Goal: Contribute content

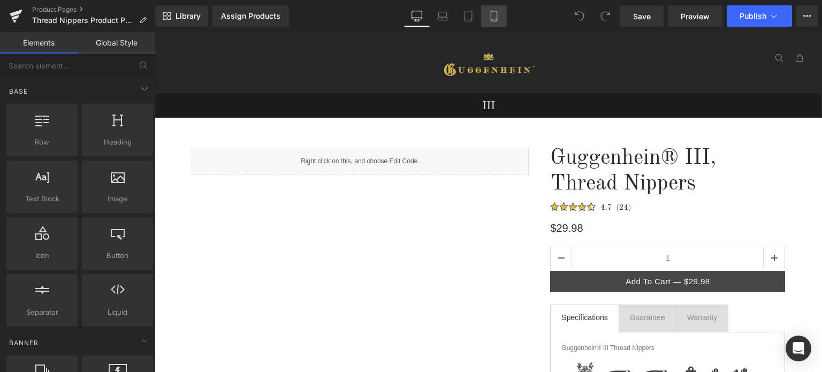
click at [496, 24] on link "Mobile" at bounding box center [494, 15] width 26 height 21
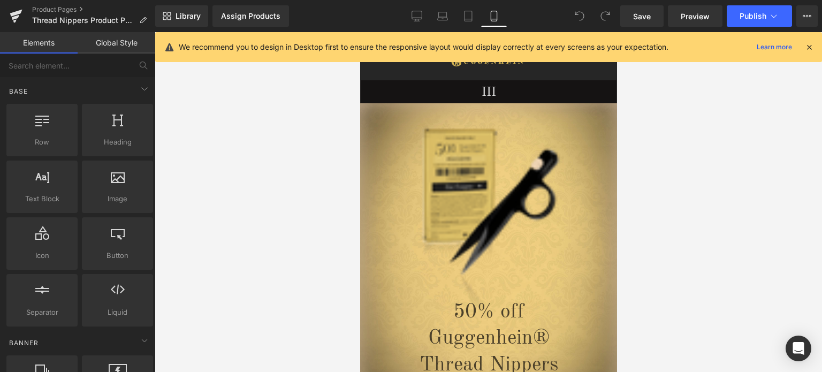
click at [810, 45] on icon at bounding box center [810, 47] width 10 height 10
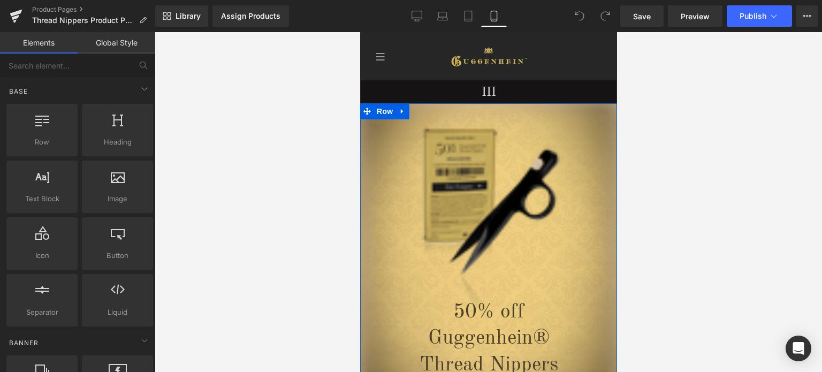
scroll to position [268, 0]
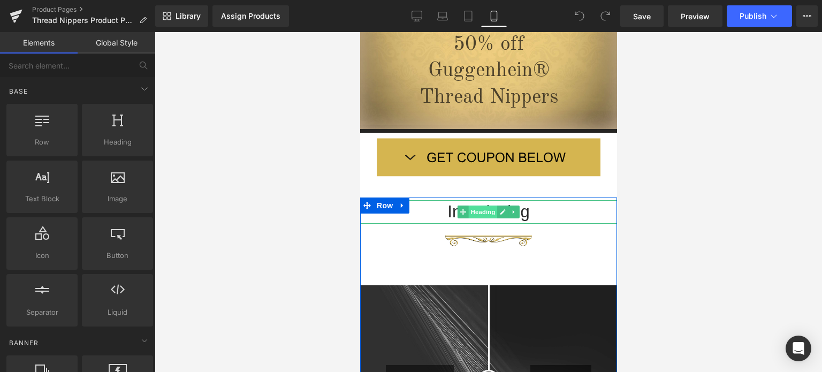
click at [484, 209] on span "Heading" at bounding box center [482, 212] width 29 height 13
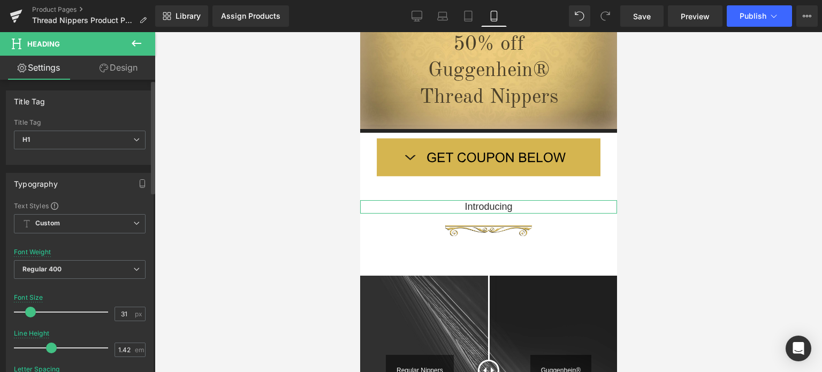
drag, startPoint x: 40, startPoint y: 312, endPoint x: 28, endPoint y: 312, distance: 11.8
click at [28, 312] on span at bounding box center [30, 312] width 11 height 11
click at [138, 44] on icon at bounding box center [136, 43] width 13 height 13
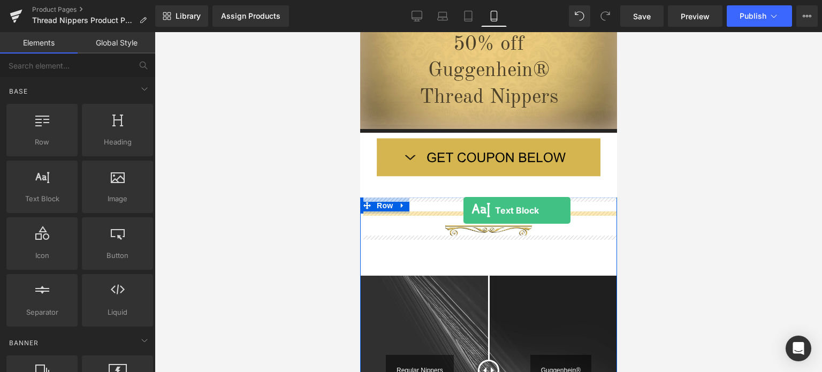
drag, startPoint x: 420, startPoint y: 214, endPoint x: 463, endPoint y: 210, distance: 43.5
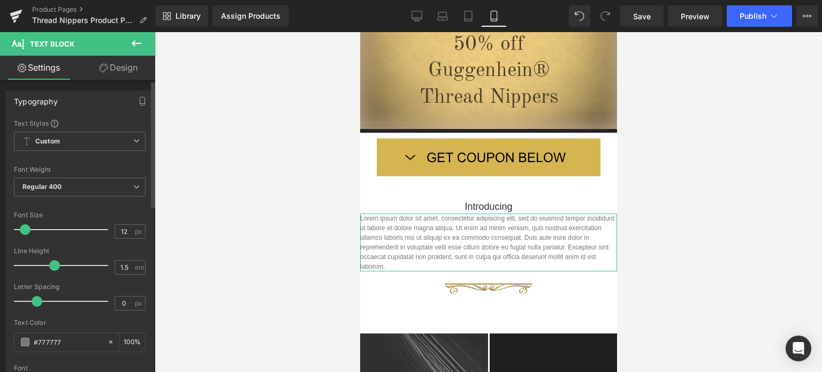
scroll to position [321, 0]
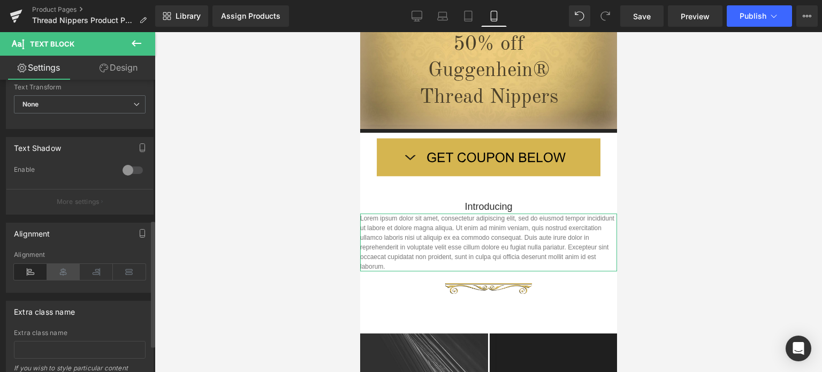
click at [64, 274] on icon at bounding box center [63, 272] width 33 height 16
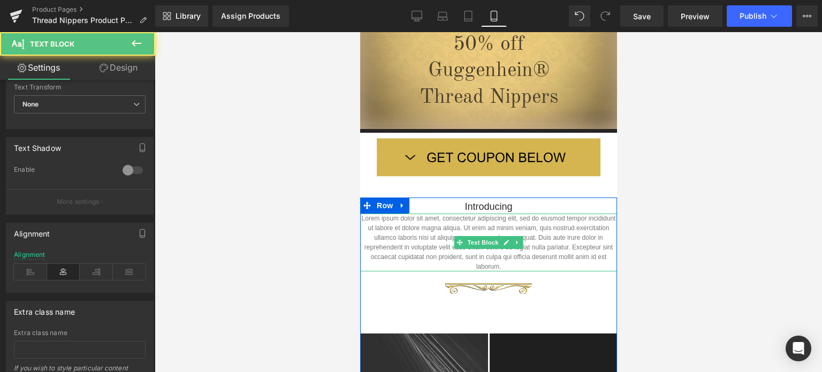
click at [511, 265] on p "Lorem ipsum dolor sit amet, consectetur adipiscing elit, sed do eiusmod tempor …" at bounding box center [488, 243] width 257 height 58
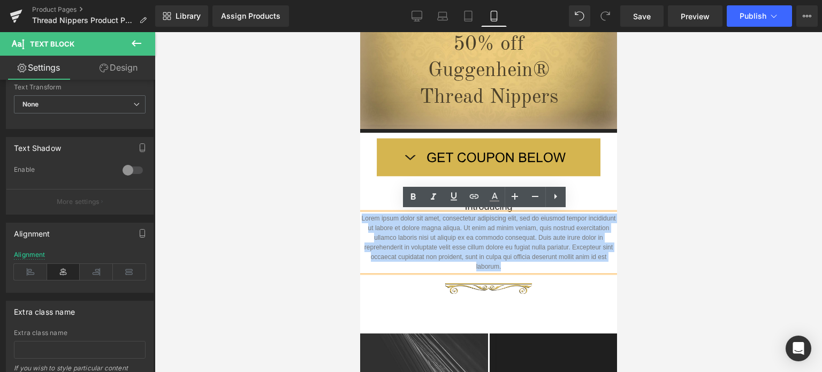
drag, startPoint x: 511, startPoint y: 264, endPoint x: 366, endPoint y: 218, distance: 152.7
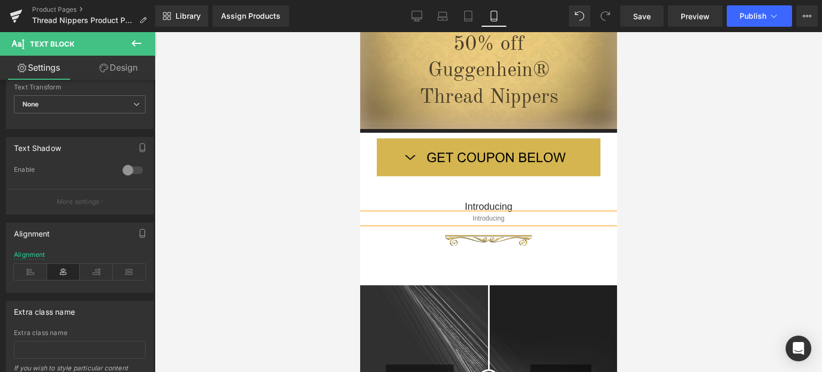
click at [779, 214] on div at bounding box center [489, 202] width 668 height 340
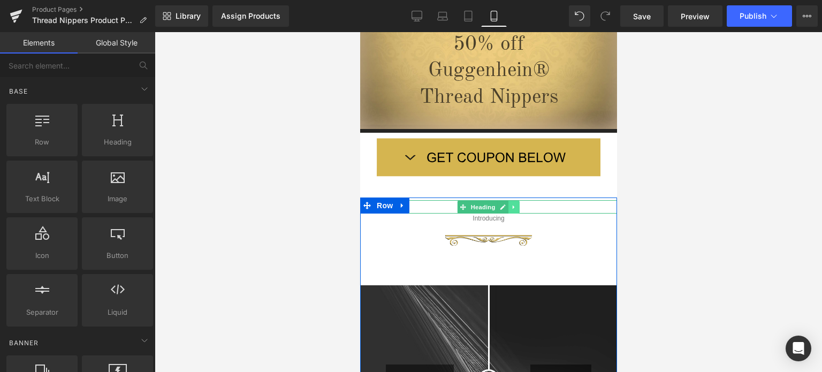
click at [511, 206] on icon at bounding box center [514, 207] width 6 height 6
click at [517, 206] on icon at bounding box center [520, 207] width 6 height 6
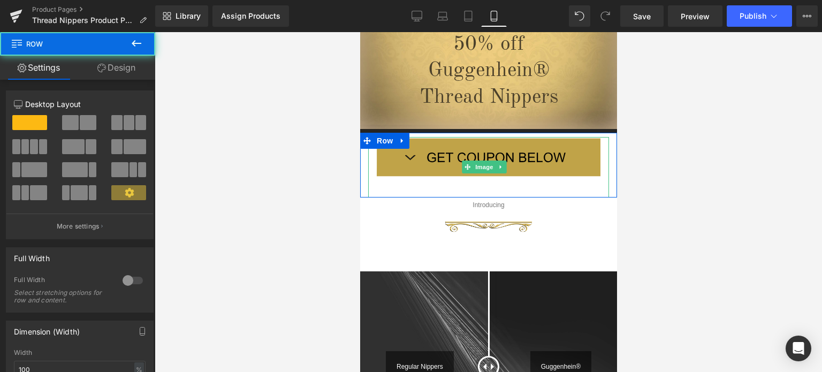
drag, startPoint x: 512, startPoint y: 194, endPoint x: 1119, endPoint y: 259, distance: 610.5
click at [513, 187] on div "Image Row" at bounding box center [488, 165] width 257 height 65
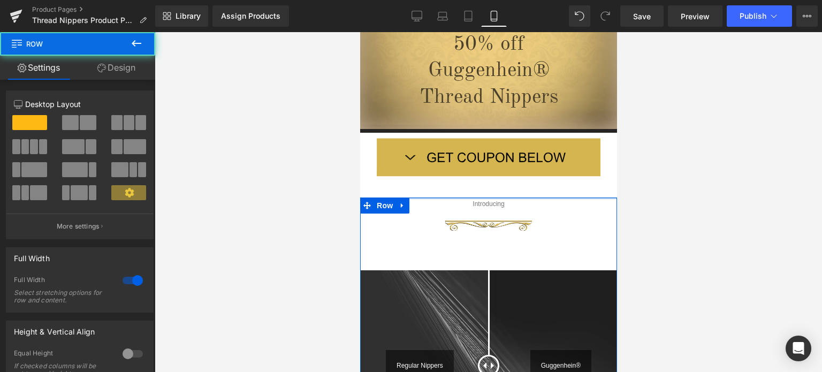
click at [532, 198] on div at bounding box center [488, 199] width 257 height 2
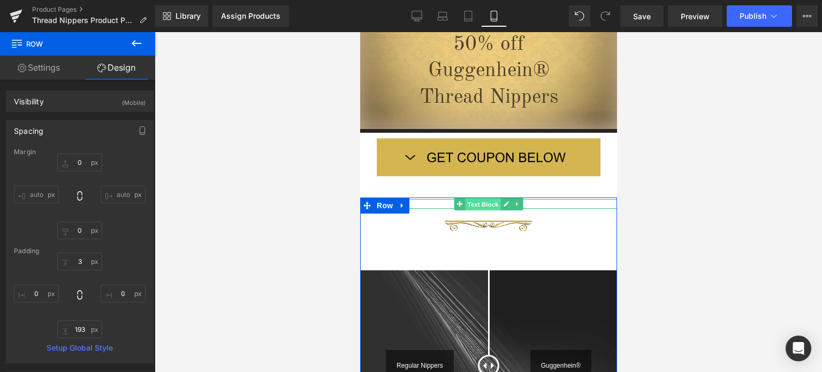
click at [482, 201] on span "Text Block" at bounding box center [482, 204] width 35 height 13
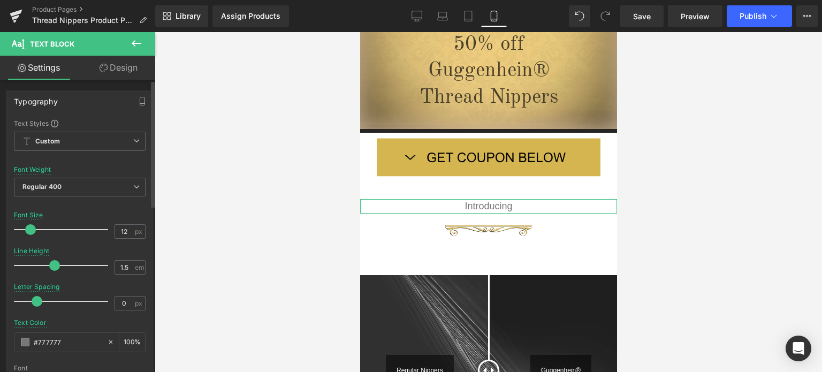
click at [32, 230] on span at bounding box center [30, 229] width 11 height 11
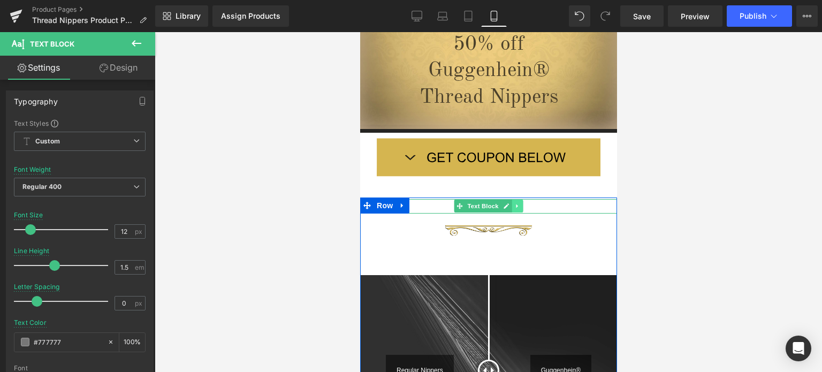
click at [514, 206] on icon at bounding box center [517, 206] width 6 height 6
click at [510, 207] on link at bounding box center [511, 206] width 11 height 13
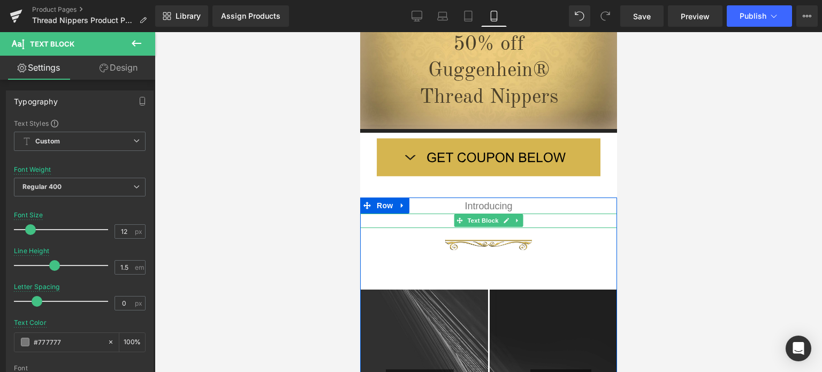
click at [538, 221] on p "Introducing" at bounding box center [488, 221] width 257 height 14
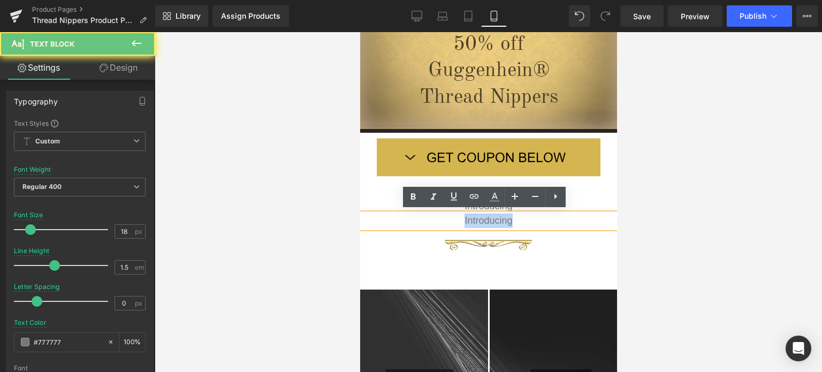
drag, startPoint x: 538, startPoint y: 221, endPoint x: 456, endPoint y: 223, distance: 82.0
click at [456, 223] on p "Introducing" at bounding box center [488, 221] width 257 height 14
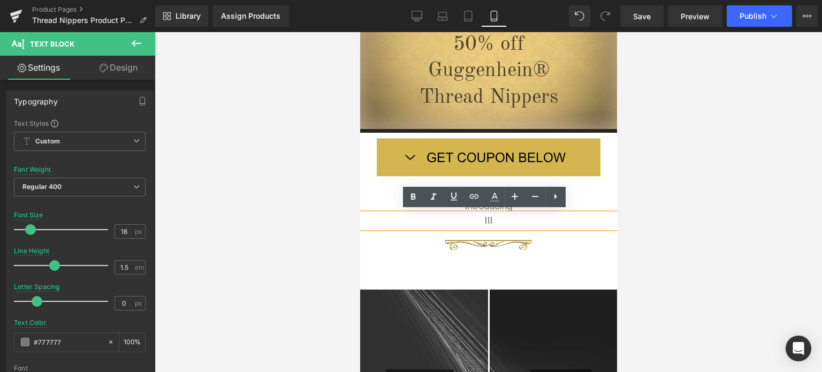
click at [723, 226] on div at bounding box center [489, 202] width 668 height 340
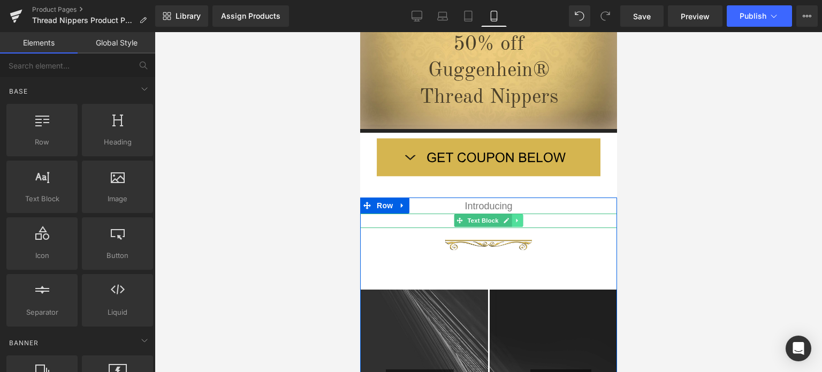
click at [516, 219] on icon at bounding box center [517, 221] width 2 height 4
click at [509, 221] on icon at bounding box center [512, 221] width 6 height 6
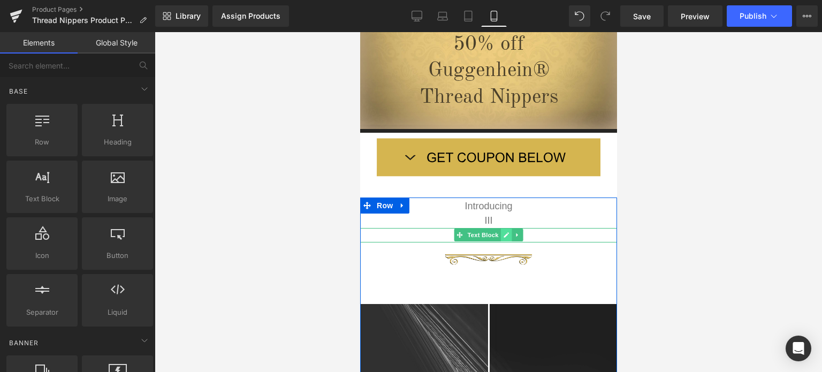
drag, startPoint x: 501, startPoint y: 233, endPoint x: 504, endPoint y: 228, distance: 6.2
click at [503, 233] on icon at bounding box center [505, 234] width 5 height 5
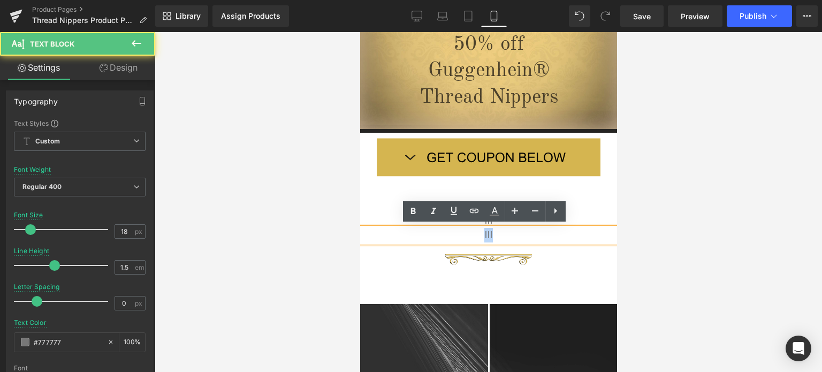
drag, startPoint x: 491, startPoint y: 237, endPoint x: 475, endPoint y: 236, distance: 15.6
click at [475, 236] on p "III" at bounding box center [488, 235] width 257 height 14
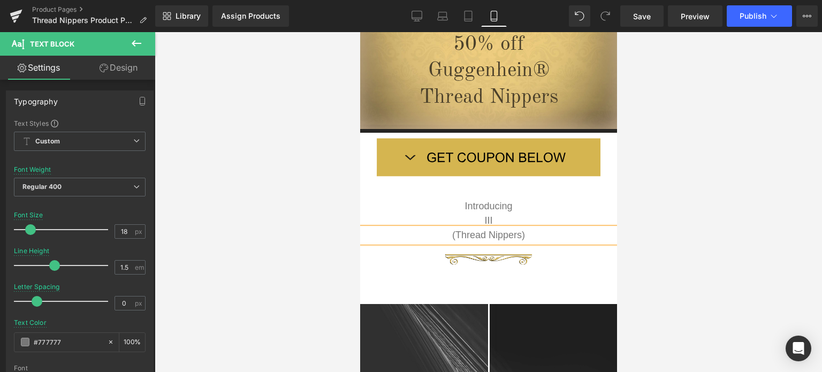
click at [665, 242] on div at bounding box center [489, 202] width 668 height 340
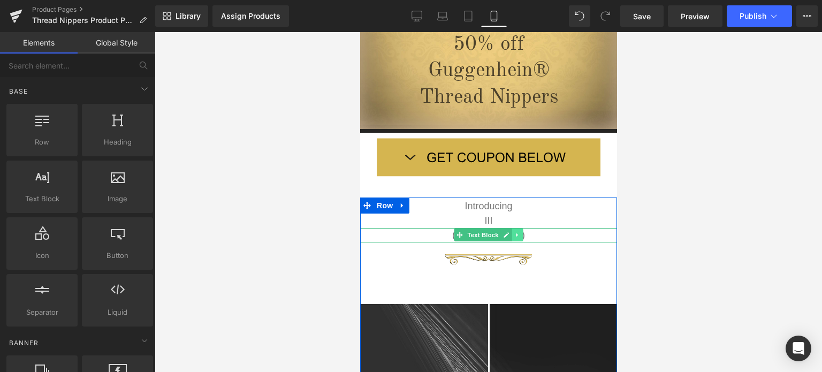
click at [514, 236] on icon at bounding box center [517, 235] width 6 height 6
click at [509, 234] on icon at bounding box center [512, 235] width 6 height 6
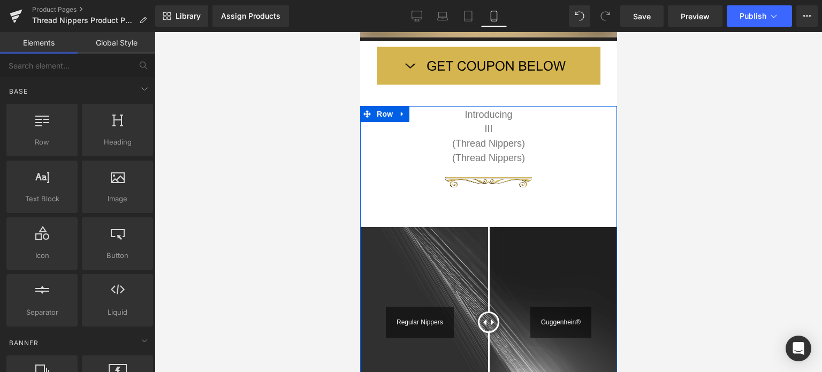
scroll to position [325, 0]
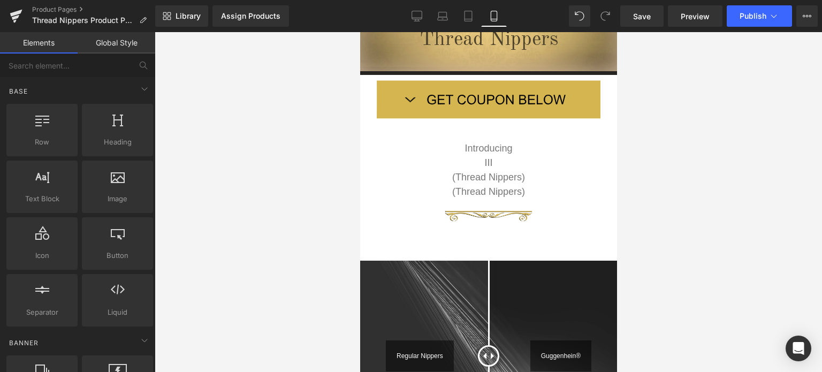
click at [517, 190] on div "(Thread Nippers) Text Block" at bounding box center [488, 192] width 257 height 14
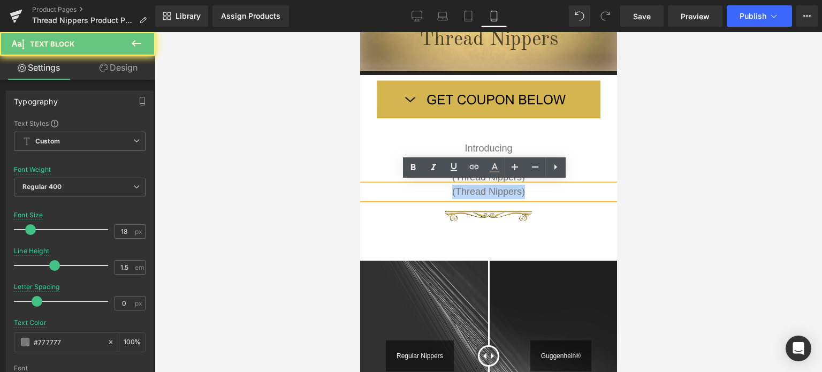
drag, startPoint x: 525, startPoint y: 189, endPoint x: 435, endPoint y: 190, distance: 89.9
click at [435, 190] on p "(Thread Nippers)" at bounding box center [488, 192] width 257 height 14
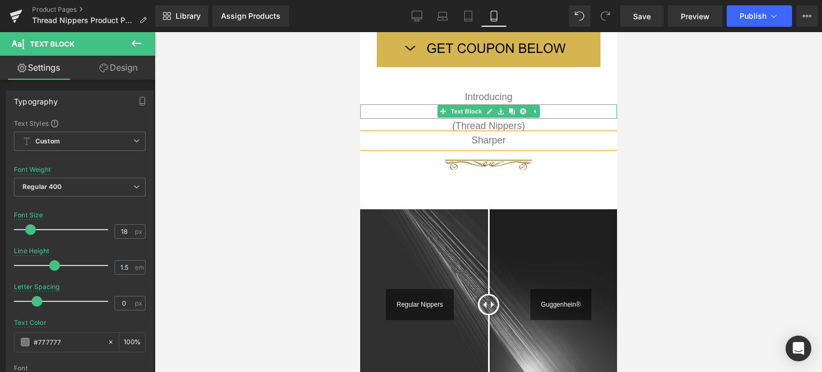
scroll to position [433, 0]
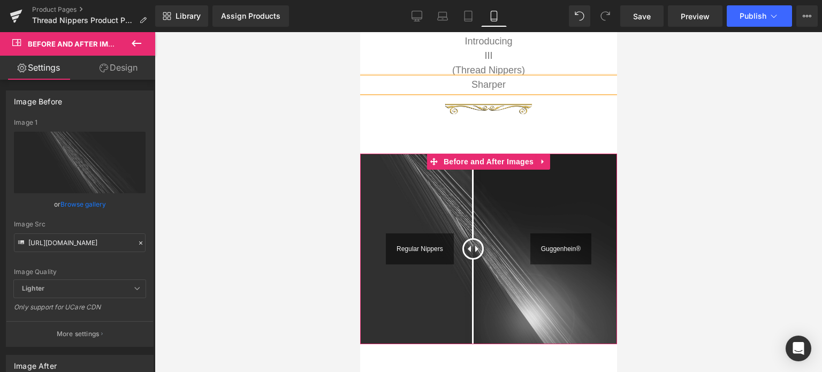
drag, startPoint x: 487, startPoint y: 246, endPoint x: 462, endPoint y: 252, distance: 25.2
click at [462, 252] on div at bounding box center [472, 248] width 21 height 21
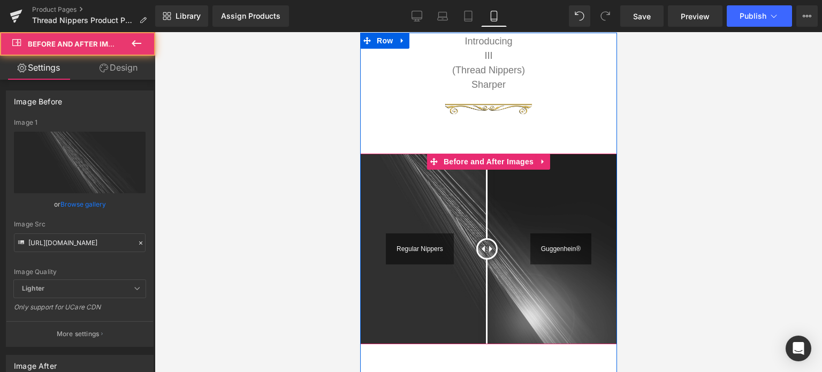
drag, startPoint x: 463, startPoint y: 248, endPoint x: 482, endPoint y: 249, distance: 19.3
click at [482, 249] on div at bounding box center [486, 248] width 21 height 21
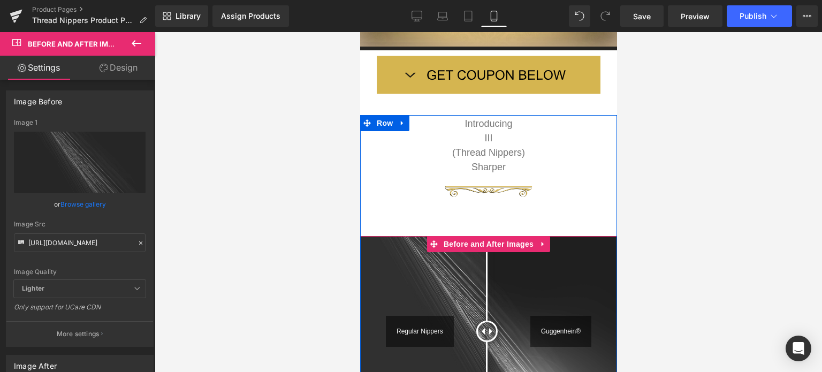
scroll to position [325, 0]
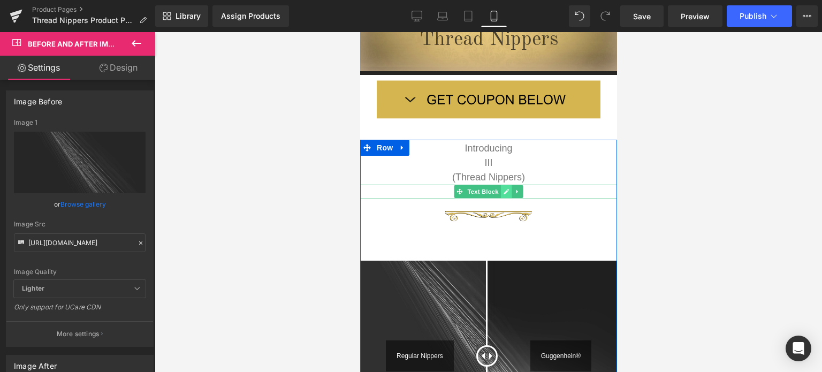
click at [503, 190] on icon at bounding box center [505, 191] width 5 height 5
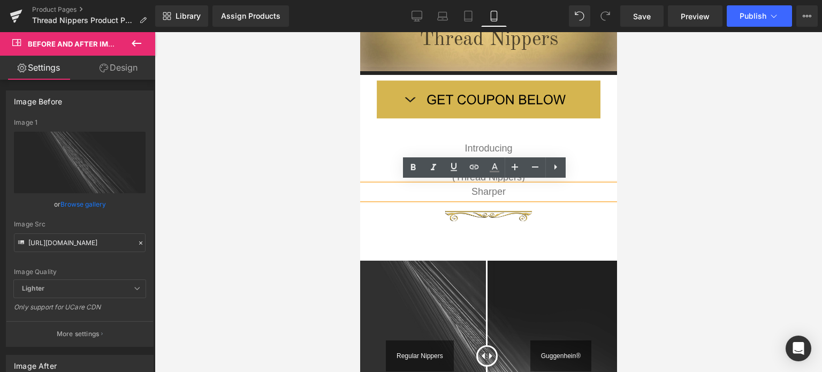
click at [466, 190] on p "Sharper" at bounding box center [488, 192] width 257 height 14
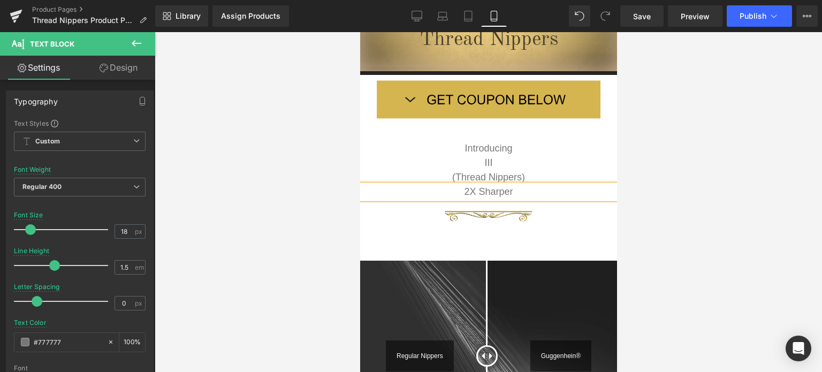
click at [522, 188] on p "2X Sharper" at bounding box center [488, 192] width 257 height 14
click at [678, 200] on div at bounding box center [489, 202] width 668 height 340
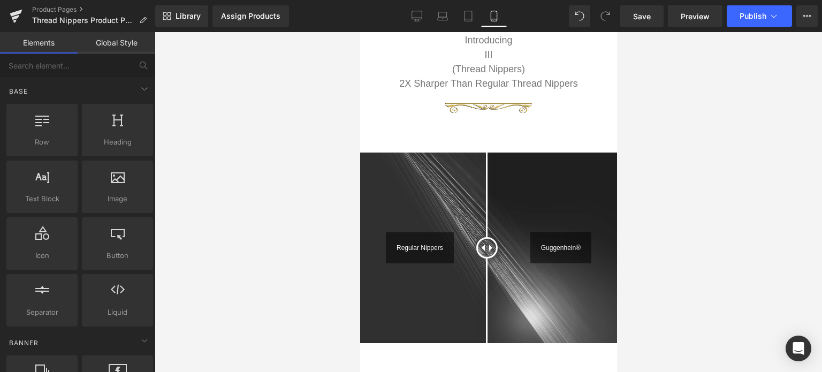
scroll to position [415, 0]
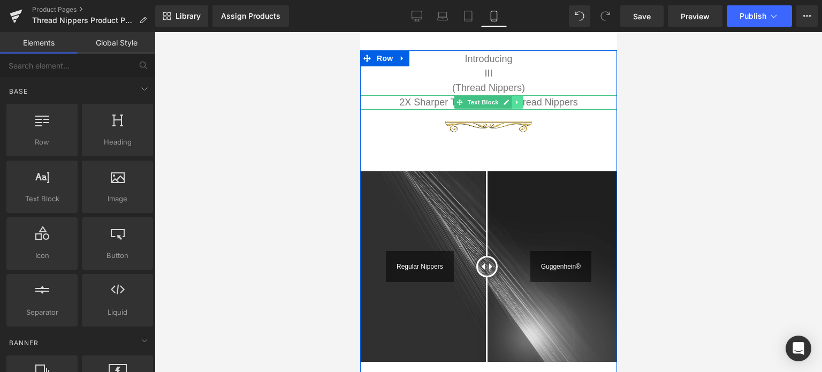
click at [514, 102] on icon at bounding box center [517, 102] width 6 height 6
click at [508, 103] on link at bounding box center [511, 102] width 11 height 13
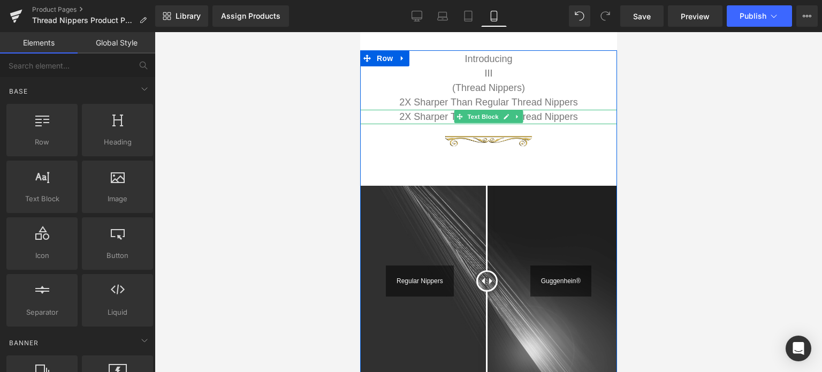
click at [573, 115] on p "2X Sharper Than Regular Thread Nippers" at bounding box center [488, 117] width 257 height 14
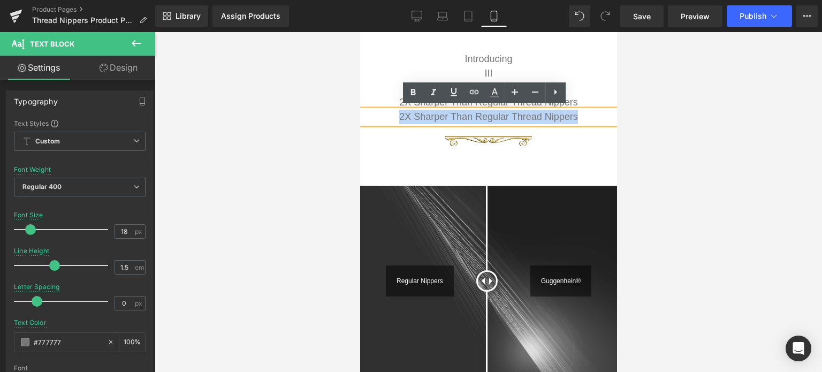
drag, startPoint x: 594, startPoint y: 116, endPoint x: 392, endPoint y: 115, distance: 201.8
click at [392, 115] on p "2X Sharper Than Regular Thread Nippers" at bounding box center [488, 117] width 257 height 14
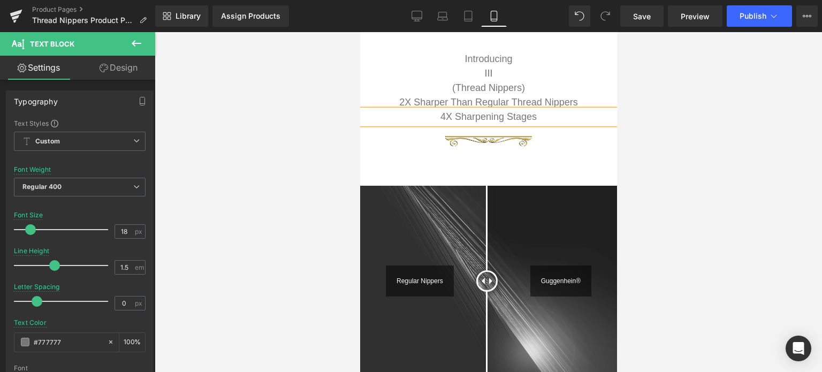
click at [668, 152] on div at bounding box center [489, 202] width 668 height 340
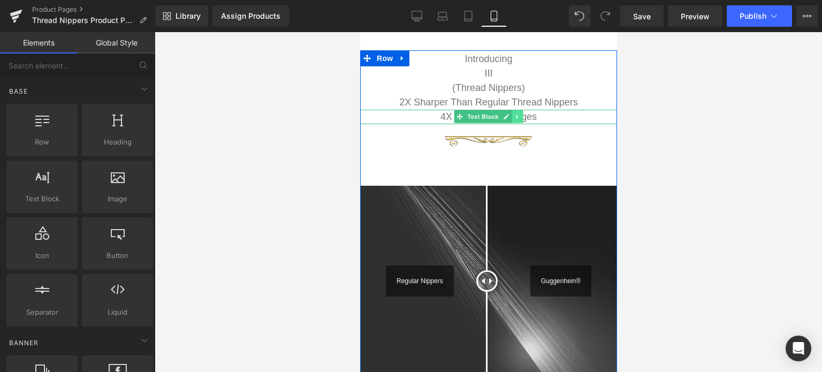
click at [516, 115] on icon at bounding box center [517, 117] width 2 height 4
click at [509, 117] on icon at bounding box center [512, 117] width 6 height 6
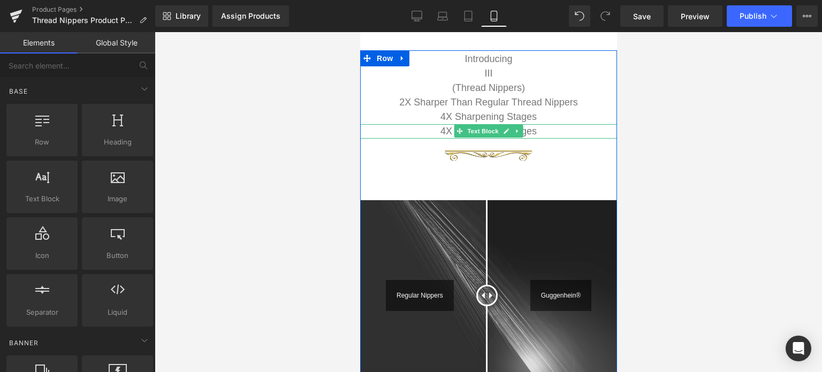
click at [527, 126] on p "4X Sharpening Stages" at bounding box center [488, 131] width 257 height 14
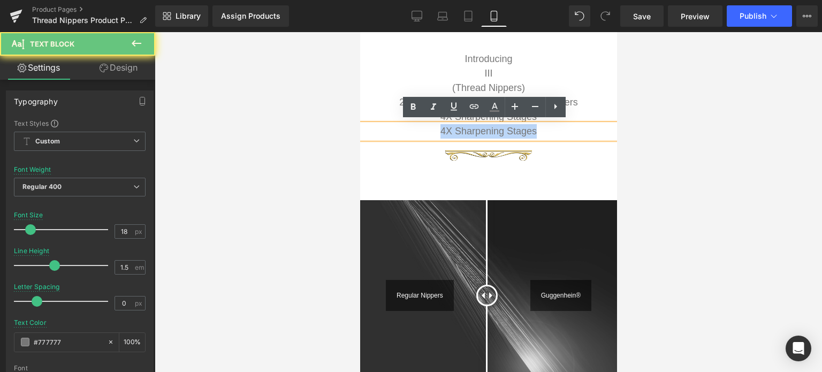
drag, startPoint x: 543, startPoint y: 128, endPoint x: 429, endPoint y: 126, distance: 114.0
click at [429, 126] on p "4X Sharpening Stages" at bounding box center [488, 131] width 257 height 14
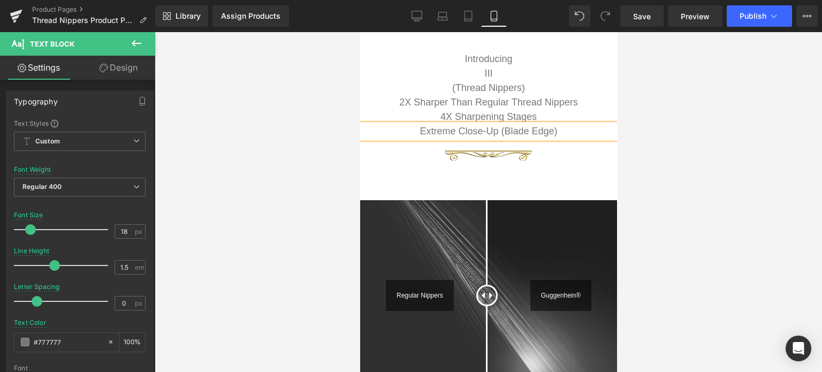
click at [657, 176] on div at bounding box center [489, 202] width 668 height 340
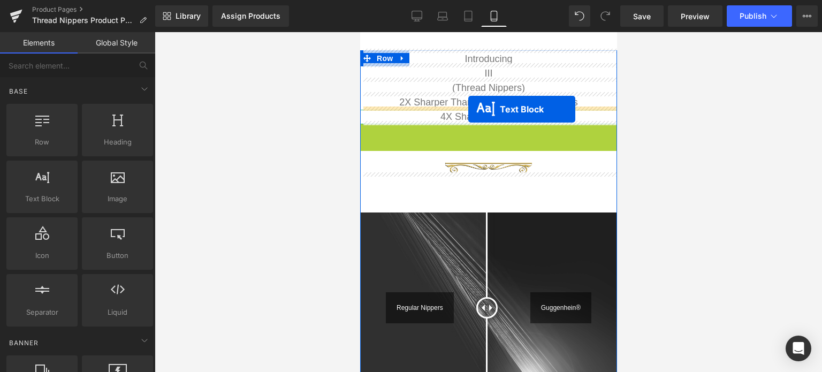
drag, startPoint x: 454, startPoint y: 127, endPoint x: 468, endPoint y: 109, distance: 22.9
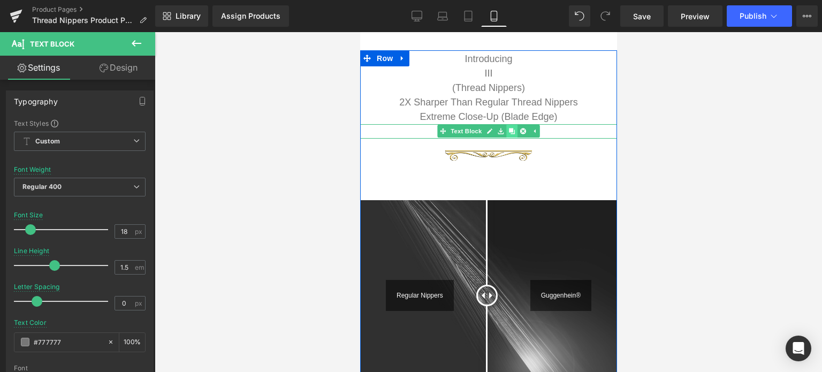
click at [509, 131] on icon at bounding box center [512, 131] width 6 height 6
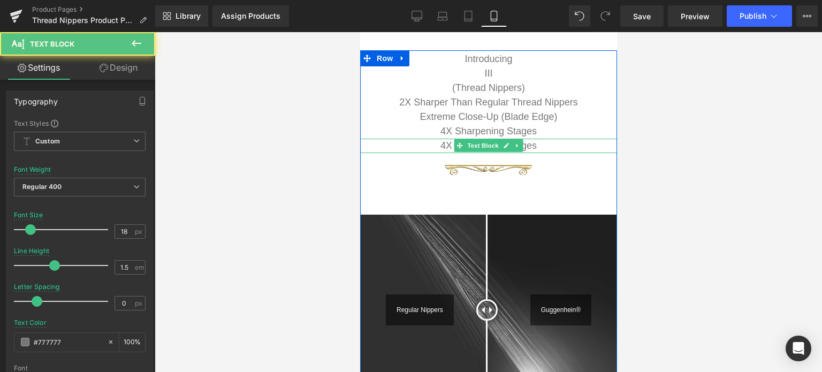
click at [526, 142] on p "4X Sharpening Stages" at bounding box center [488, 146] width 257 height 14
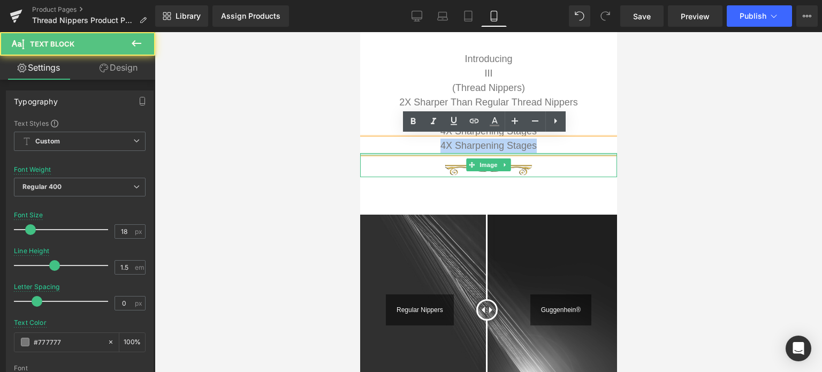
drag, startPoint x: 541, startPoint y: 146, endPoint x: 431, endPoint y: 149, distance: 110.3
click at [431, 149] on p "4X Sharpening Stages" at bounding box center [488, 146] width 257 height 14
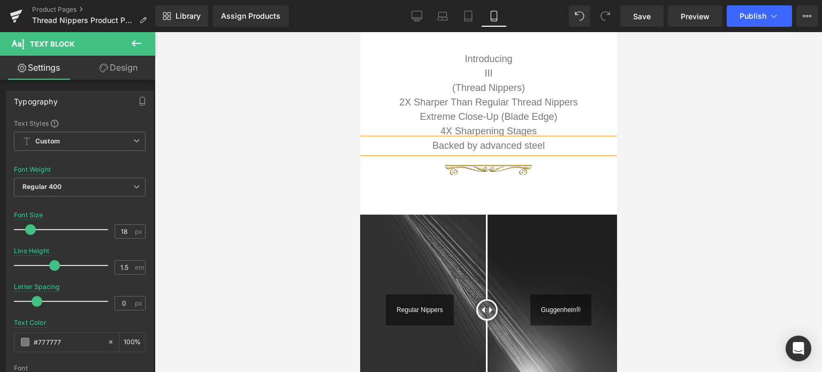
click at [645, 156] on div at bounding box center [489, 202] width 668 height 340
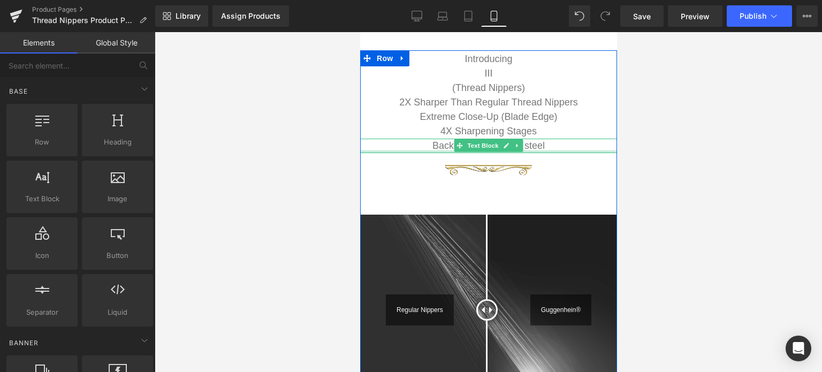
click at [550, 145] on p "Backed by advanced steel" at bounding box center [488, 146] width 257 height 14
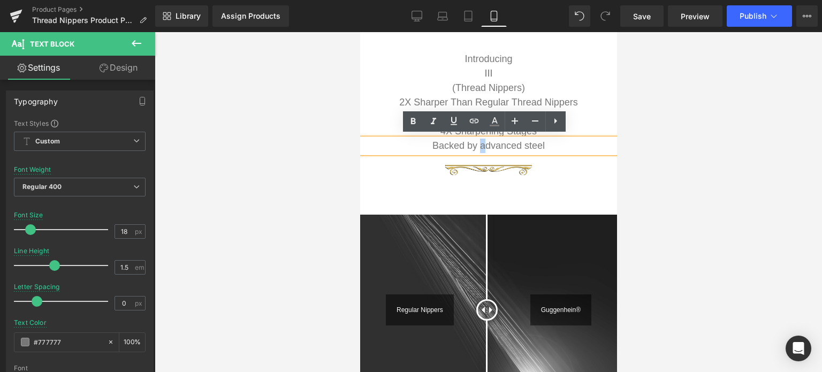
click at [476, 142] on p "Backed by advanced steel" at bounding box center [488, 146] width 257 height 14
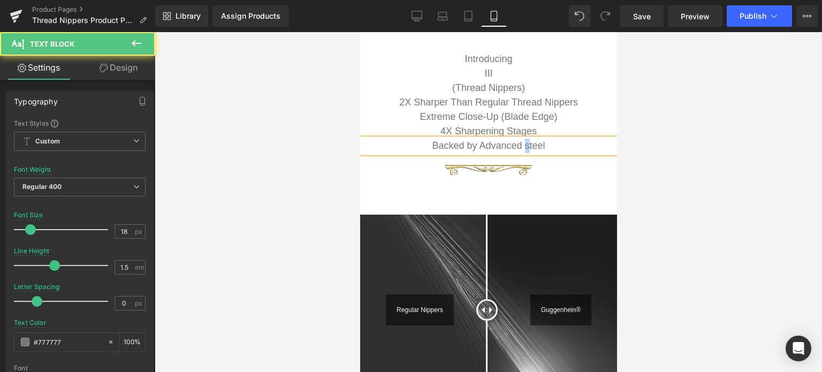
click at [519, 142] on p "Backed by Advanced steel" at bounding box center [488, 146] width 257 height 14
click at [566, 144] on p "Backed by Advanced Steel" at bounding box center [488, 146] width 257 height 14
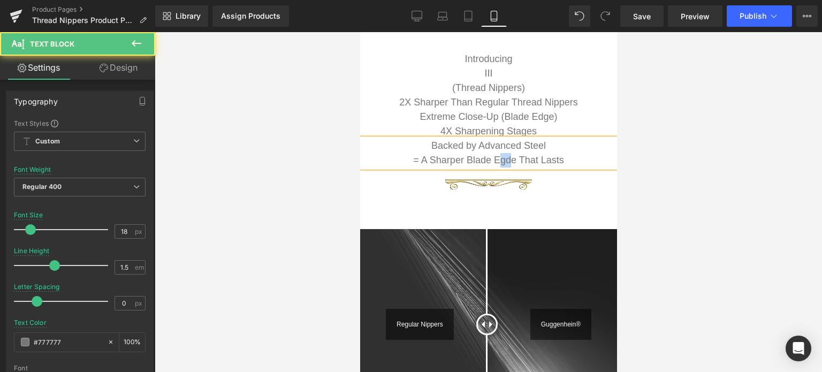
drag, startPoint x: 506, startPoint y: 157, endPoint x: 494, endPoint y: 157, distance: 11.8
click at [494, 157] on p "= A Sharper Blade Egde That Lasts" at bounding box center [488, 160] width 257 height 14
click at [503, 157] on p "= A Sharper Blade Egee That Lasts" at bounding box center [488, 160] width 257 height 14
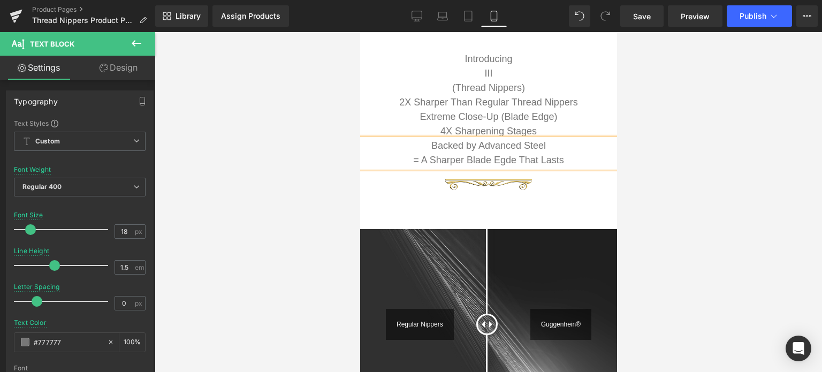
click at [688, 182] on div at bounding box center [489, 202] width 668 height 340
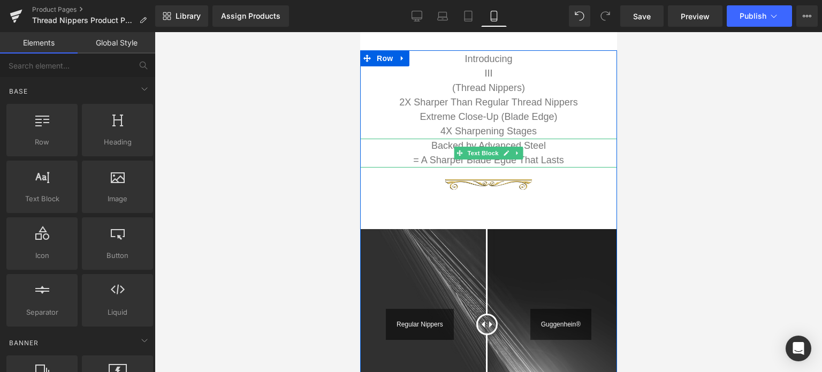
click at [513, 160] on p "= A Sharper Blade Egde That Lasts" at bounding box center [488, 160] width 257 height 14
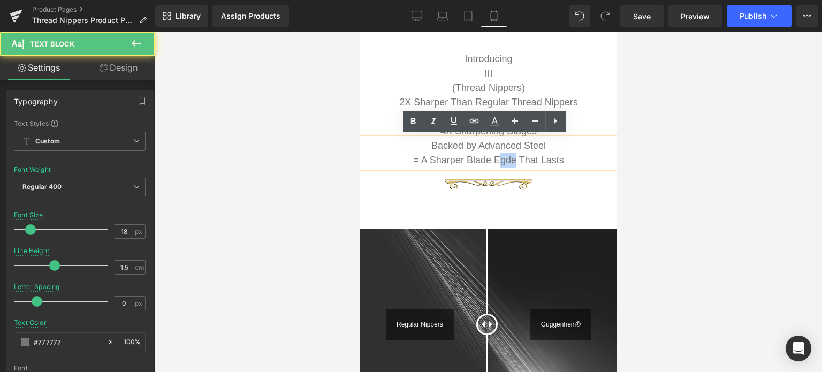
drag, startPoint x: 510, startPoint y: 156, endPoint x: 497, endPoint y: 157, distance: 12.3
click at [497, 157] on p "= A Sharper Blade Egde That Lasts" at bounding box center [488, 160] width 257 height 14
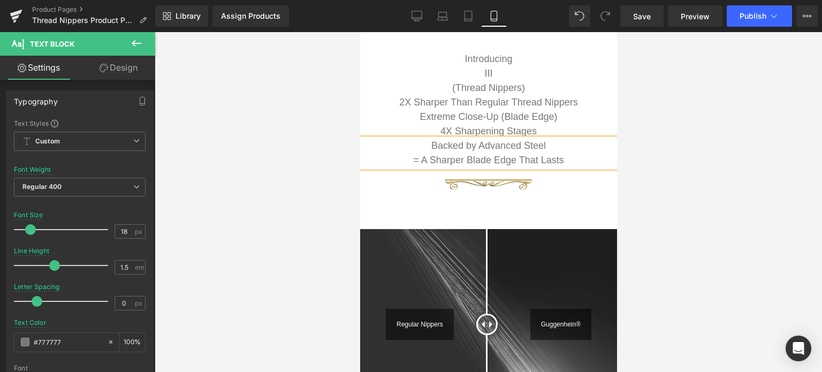
click at [667, 177] on div at bounding box center [489, 202] width 668 height 340
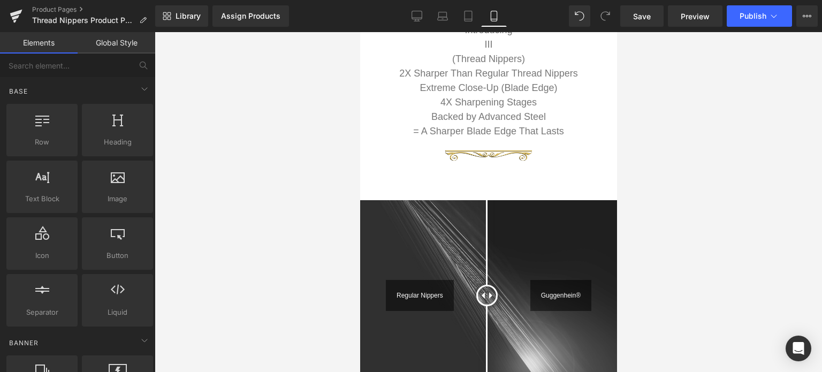
scroll to position [335, 0]
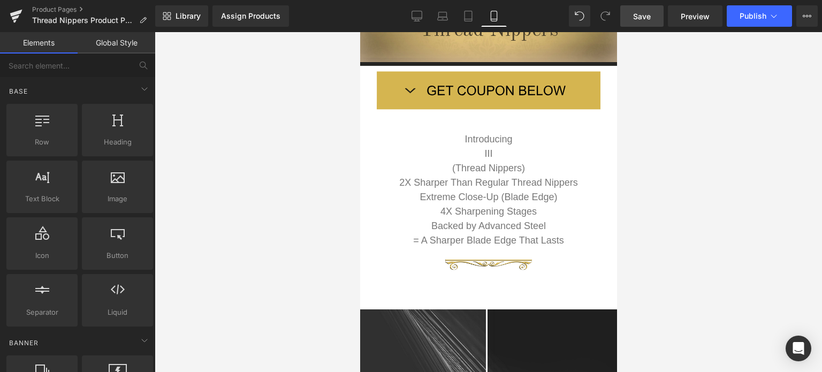
click at [643, 17] on span "Save" at bounding box center [642, 16] width 18 height 11
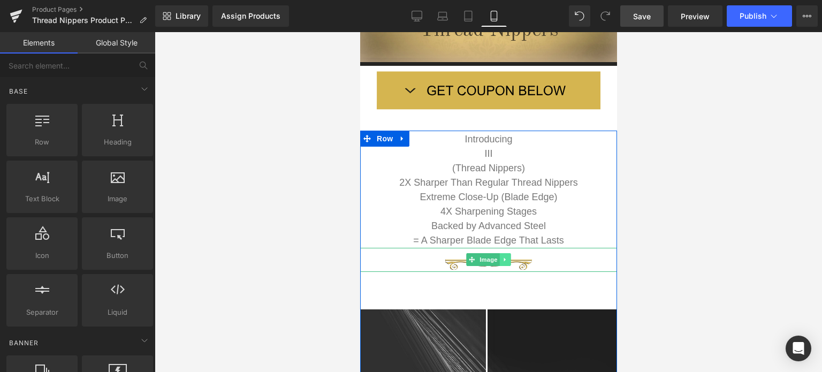
click at [502, 259] on icon at bounding box center [505, 259] width 6 height 6
click at [496, 259] on icon at bounding box center [499, 259] width 6 height 6
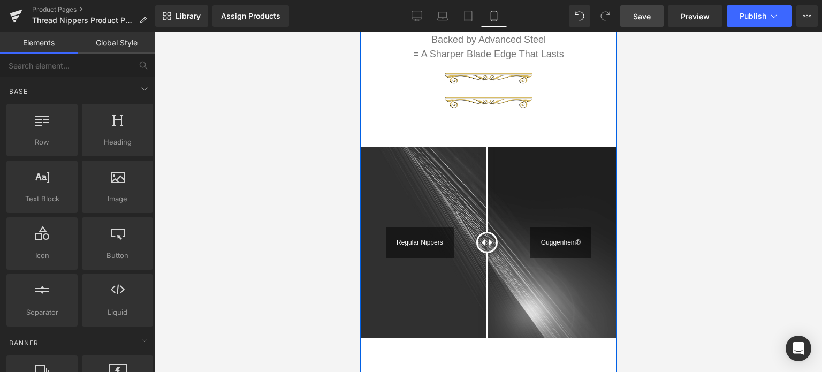
scroll to position [529, 0]
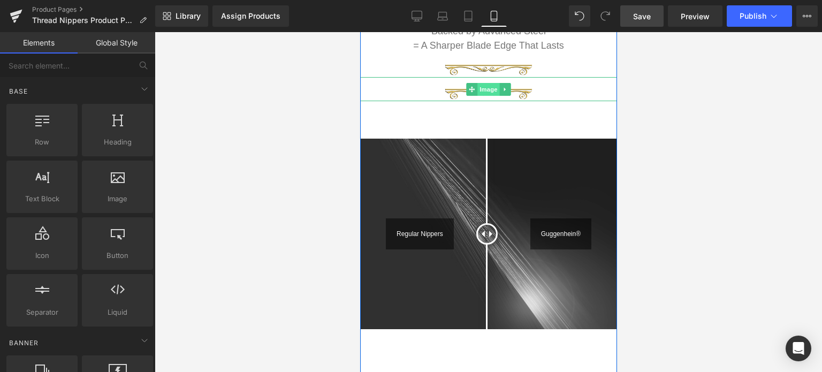
click at [484, 90] on span "Image" at bounding box center [488, 89] width 22 height 13
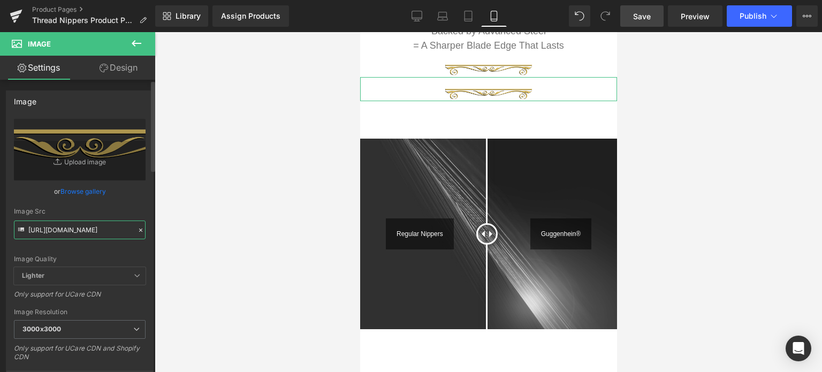
click at [86, 231] on input "[URL][DOMAIN_NAME]" at bounding box center [80, 230] width 132 height 19
paste input "3_1ca9f9c0-7744-4fa4-bb58-c2916ceb25c8.png?v=1755378491"
type input "[URL][DOMAIN_NAME]"
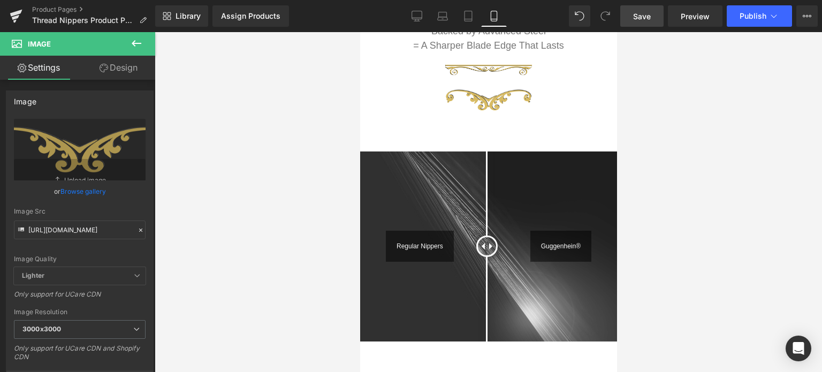
click at [718, 116] on div at bounding box center [489, 202] width 668 height 340
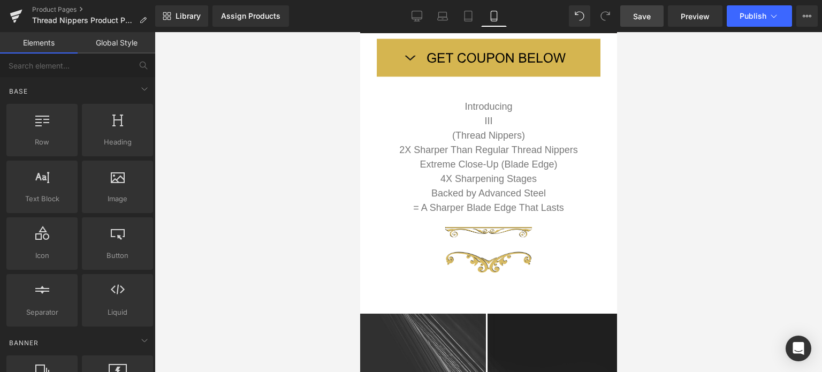
scroll to position [311, 0]
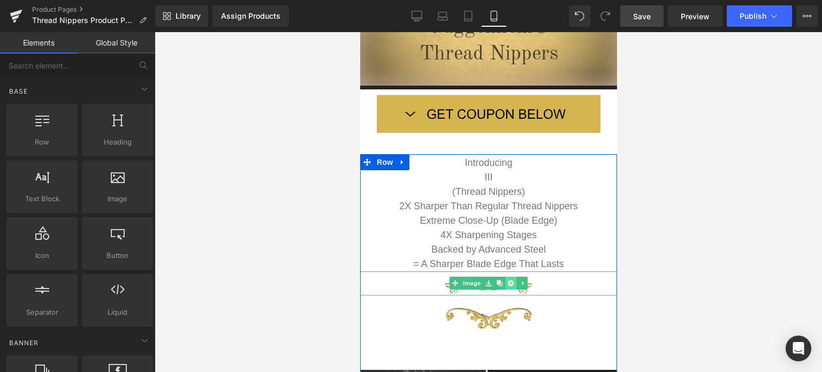
click at [508, 283] on icon at bounding box center [511, 284] width 6 height 6
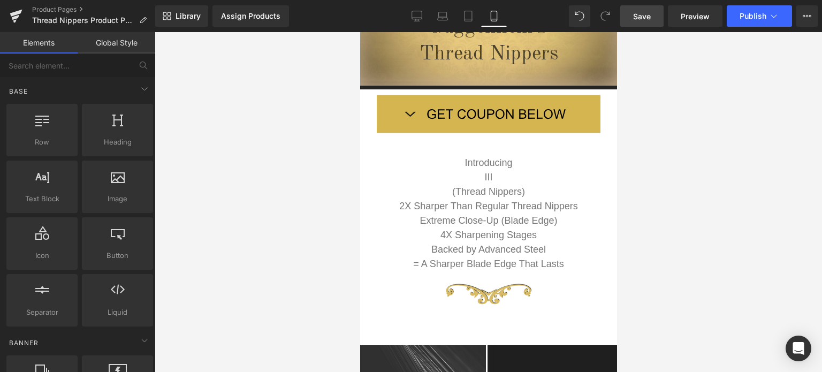
click at [648, 17] on span "Save" at bounding box center [642, 16] width 18 height 11
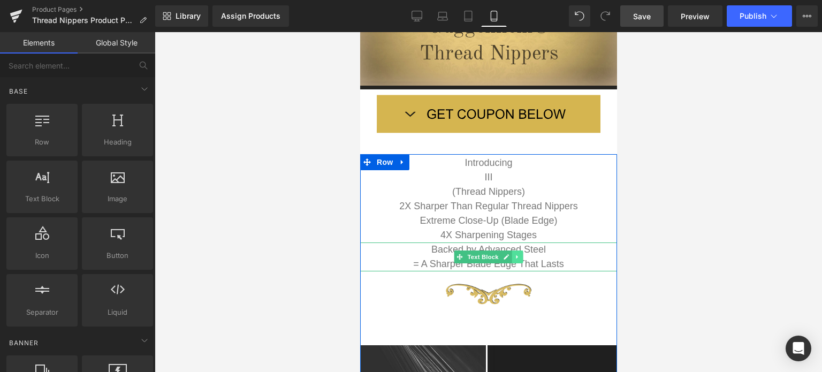
click at [514, 258] on icon at bounding box center [517, 257] width 6 height 6
click at [509, 256] on icon at bounding box center [512, 257] width 6 height 6
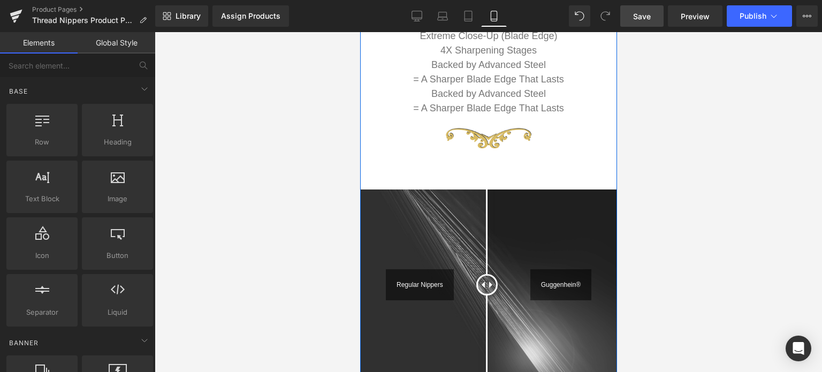
scroll to position [505, 0]
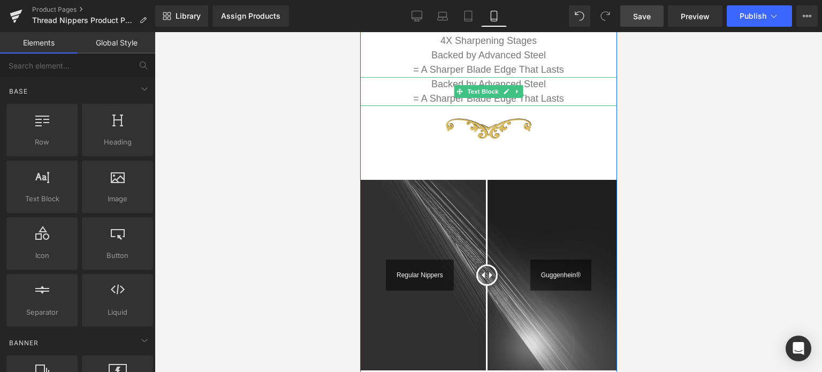
click at [551, 88] on p "Backed by Advanced Steel" at bounding box center [488, 84] width 257 height 14
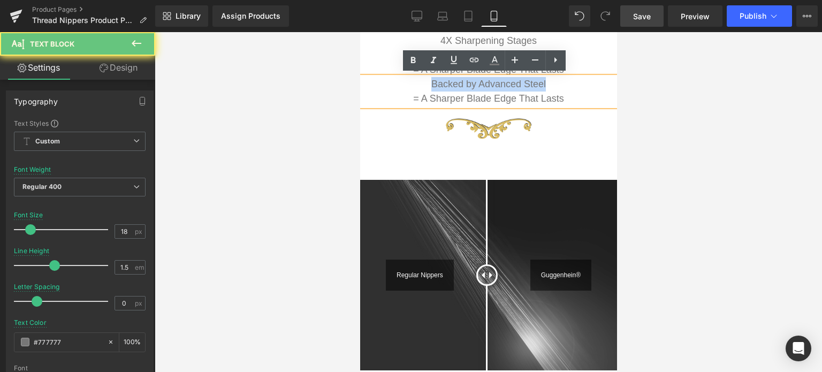
drag, startPoint x: 555, startPoint y: 82, endPoint x: 423, endPoint y: 81, distance: 132.2
click at [423, 81] on p "Backed by Advanced Steel" at bounding box center [488, 84] width 257 height 14
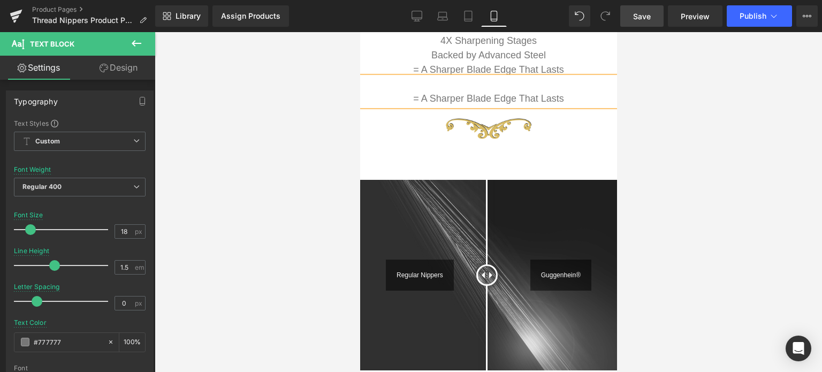
click at [406, 95] on p "= A Sharper Blade Edge That Lasts" at bounding box center [488, 99] width 257 height 14
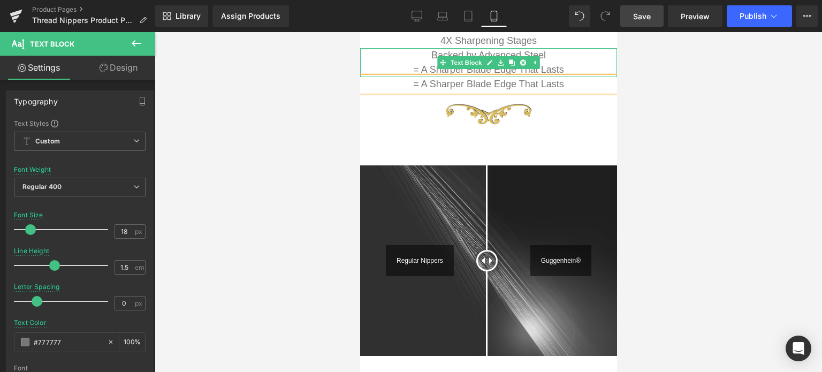
click at [561, 65] on p "= A Sharper Blade Edge That Lasts" at bounding box center [488, 70] width 257 height 14
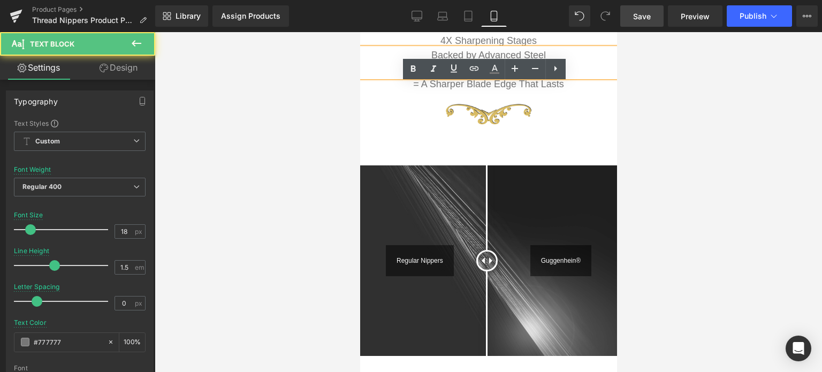
click at [575, 68] on p "= A Sharper Blade Edge That Lasts" at bounding box center [488, 70] width 257 height 14
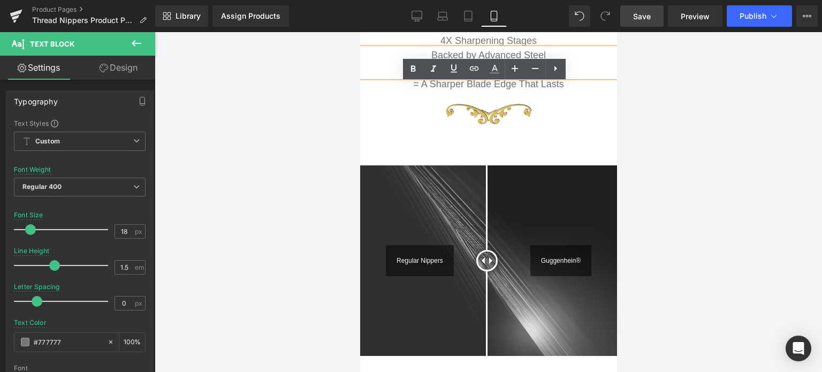
click at [431, 51] on p "Backed by Advanced Steel" at bounding box center [488, 55] width 257 height 14
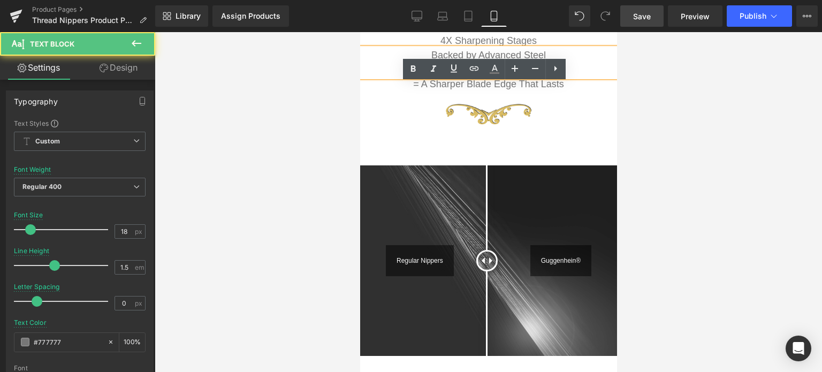
click at [398, 64] on p "= A Sharper Blade Edge That Lasts" at bounding box center [488, 70] width 257 height 14
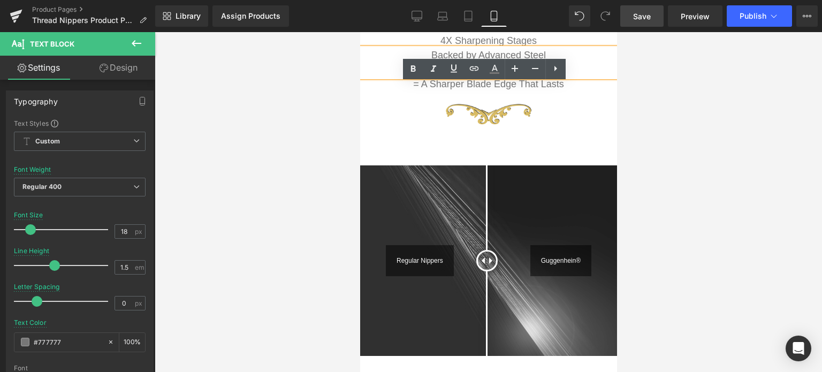
click at [440, 134] on div "Introducing Text Block III Text Block (Thread Nippers) Text Block 2X Sharper Th…" at bounding box center [488, 158] width 257 height 395
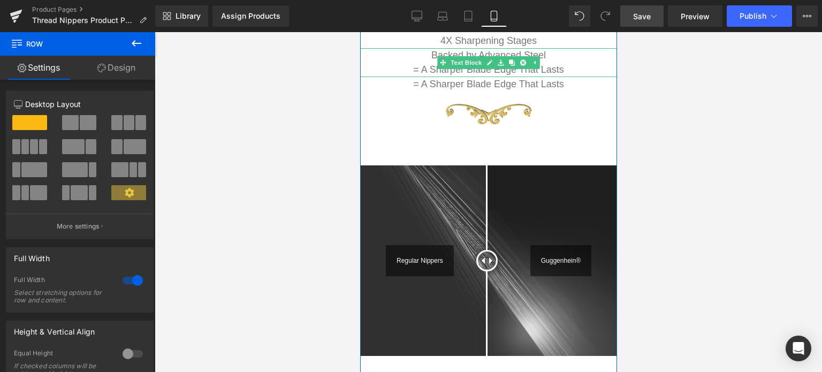
click at [408, 69] on p "= A Sharper Blade Edge That Lasts" at bounding box center [488, 70] width 257 height 14
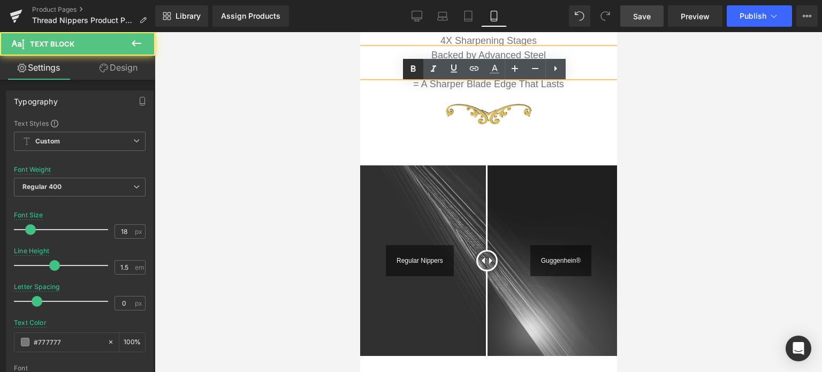
click at [408, 68] on icon at bounding box center [413, 69] width 13 height 13
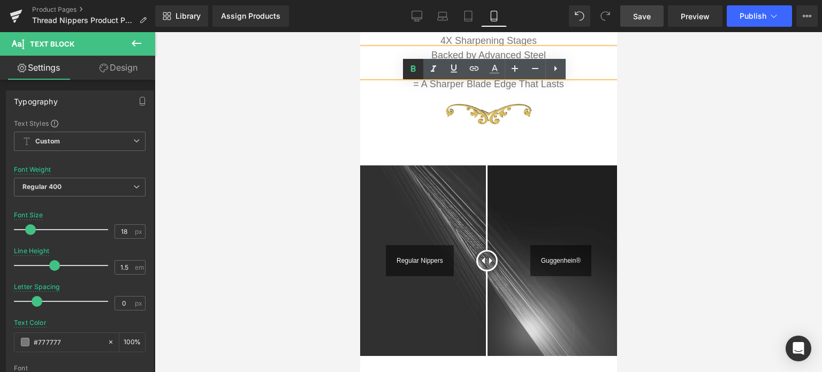
click at [410, 69] on icon at bounding box center [413, 69] width 13 height 13
click at [421, 97] on div at bounding box center [488, 110] width 257 height 37
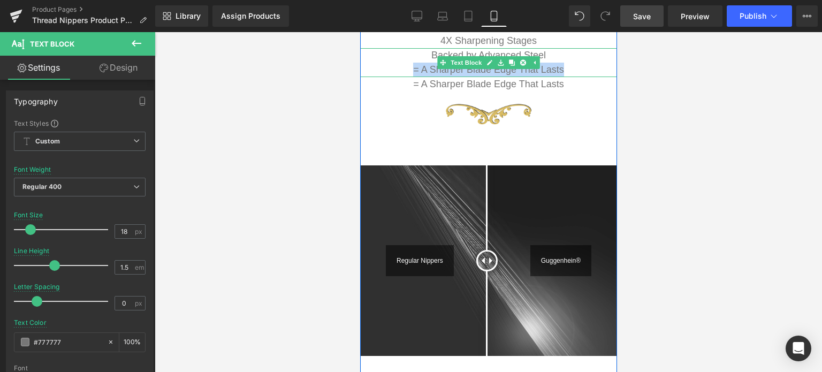
drag, startPoint x: 561, startPoint y: 69, endPoint x: 408, endPoint y: 67, distance: 152.6
click at [408, 67] on p "= A Sharper Blade Edge That Lasts" at bounding box center [488, 70] width 257 height 14
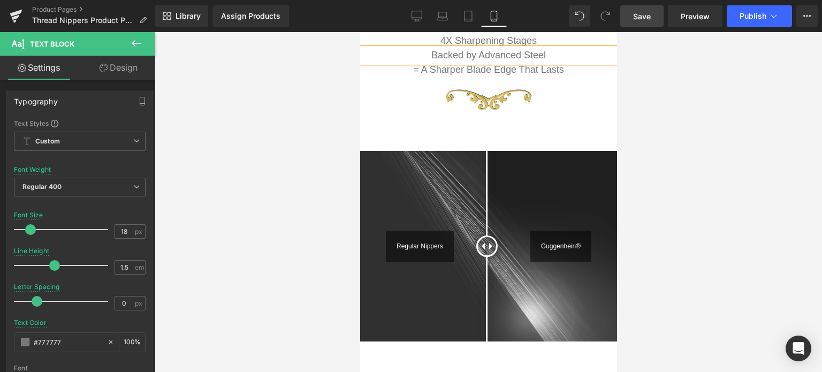
click at [693, 134] on div at bounding box center [489, 202] width 668 height 340
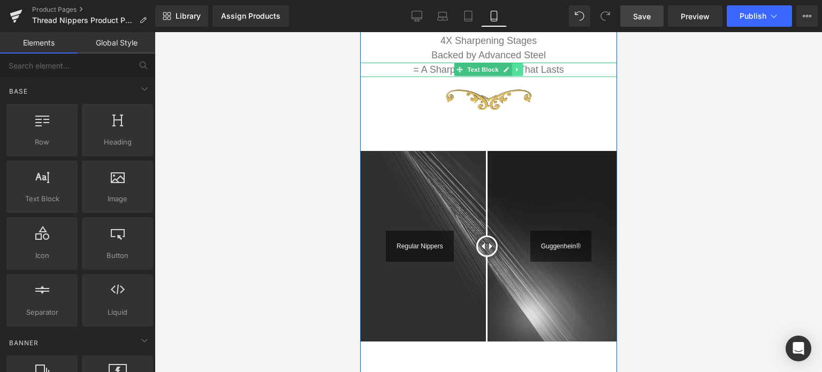
click at [514, 69] on icon at bounding box center [517, 69] width 6 height 6
click at [509, 70] on icon at bounding box center [512, 69] width 6 height 6
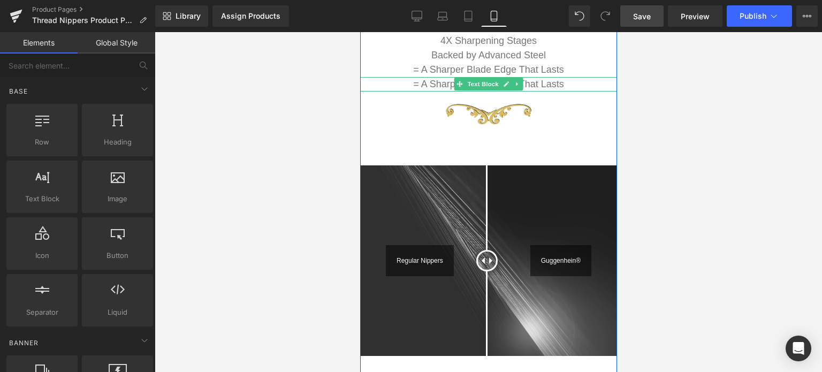
click at [571, 83] on p "= A Sharper Blade Edge That Lasts" at bounding box center [488, 84] width 257 height 14
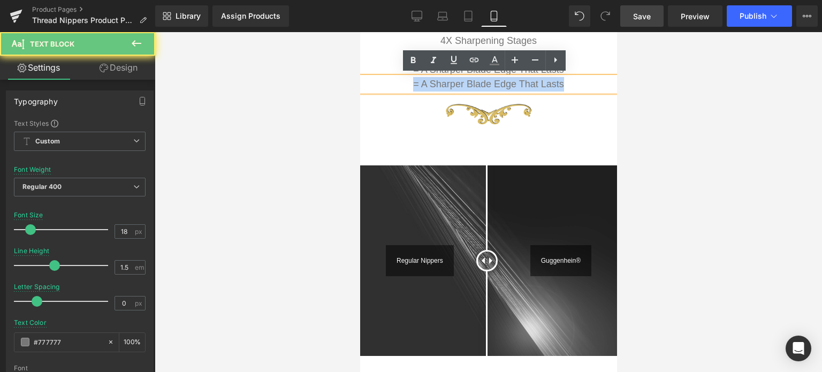
drag, startPoint x: 564, startPoint y: 81, endPoint x: 406, endPoint y: 84, distance: 158.5
click at [406, 84] on p "= A Sharper Blade Edge That Lasts" at bounding box center [488, 84] width 257 height 14
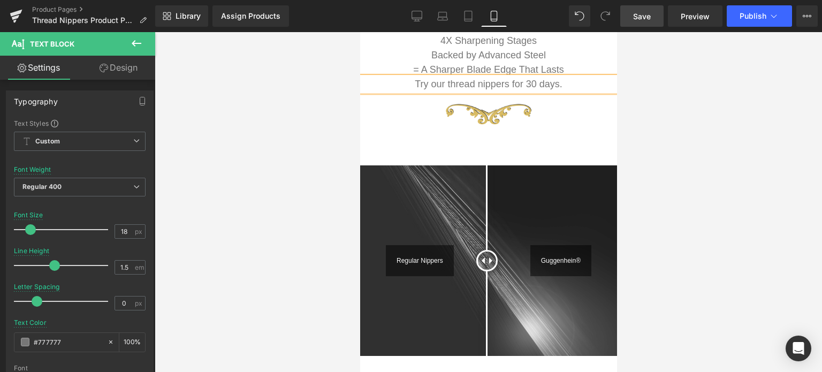
click at [659, 123] on div at bounding box center [489, 202] width 668 height 340
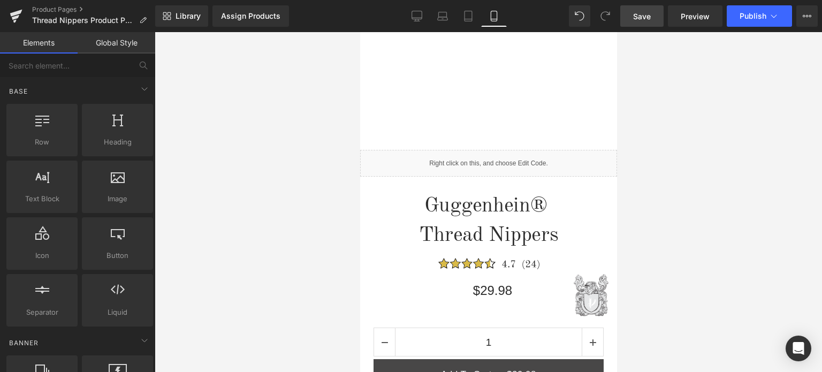
scroll to position [1118, 0]
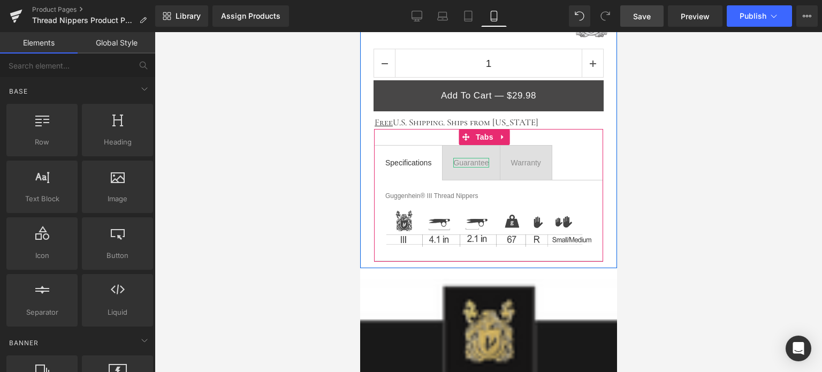
click at [473, 159] on div "Guarantee" at bounding box center [470, 163] width 35 height 10
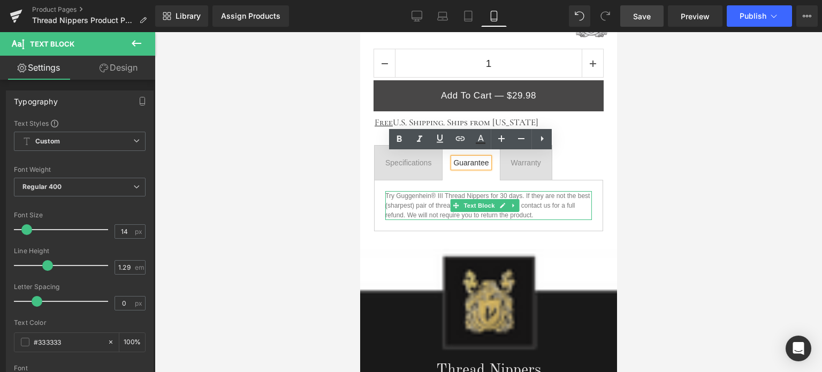
click at [545, 211] on p "Try Guggenhein® III Thread Nippers for 30 days. If they are not the best (sharp…" at bounding box center [488, 205] width 207 height 29
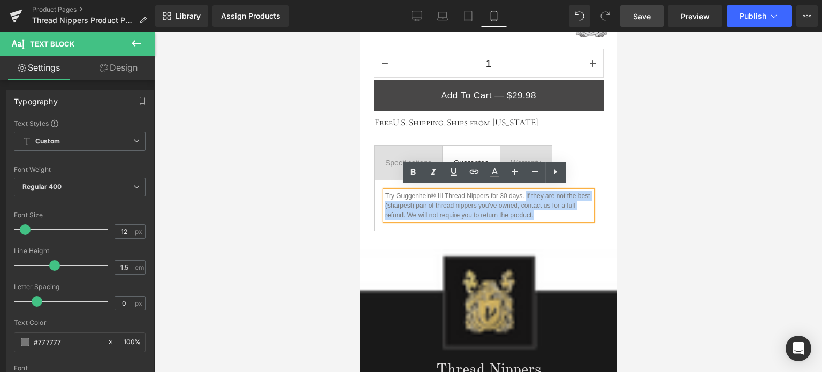
drag, startPoint x: 552, startPoint y: 209, endPoint x: 525, endPoint y: 192, distance: 32.1
click at [525, 192] on p "Try Guggenhein® III Thread Nippers for 30 days. If they are not the best (sharp…" at bounding box center [488, 205] width 207 height 29
copy p "If they are not the best (sharpest) pair of thread nippers you've owned, contac…"
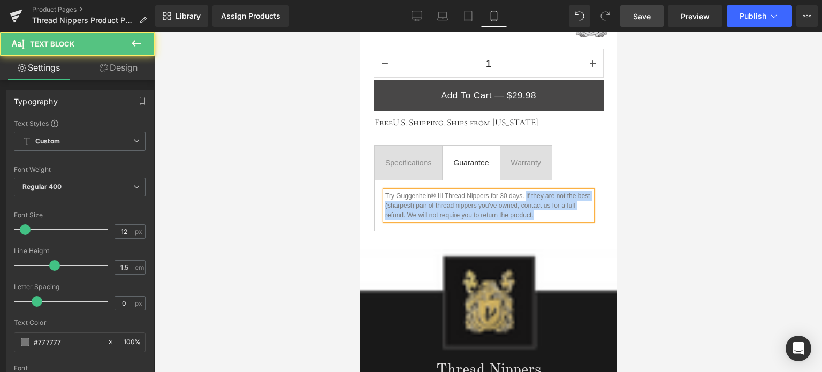
click at [550, 209] on p "Try Guggenhein® III Thread Nippers for 30 days. If they are not the best (sharp…" at bounding box center [488, 205] width 207 height 29
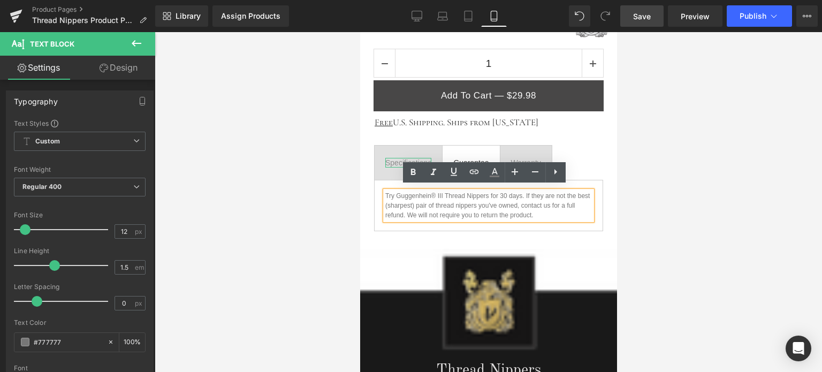
click at [399, 159] on div "Specifications" at bounding box center [408, 163] width 46 height 10
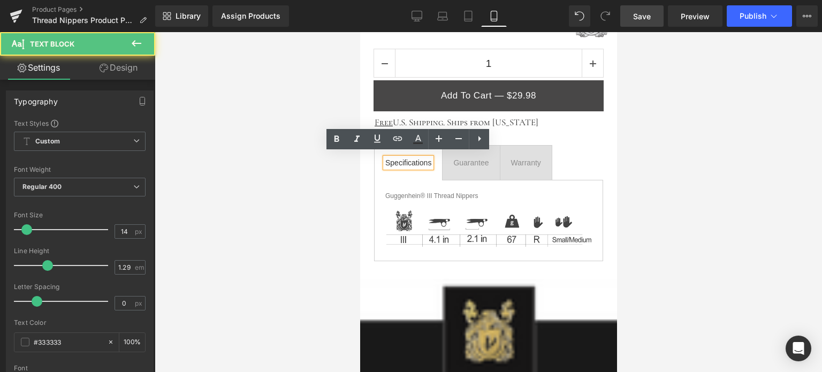
click at [712, 208] on div at bounding box center [489, 202] width 668 height 340
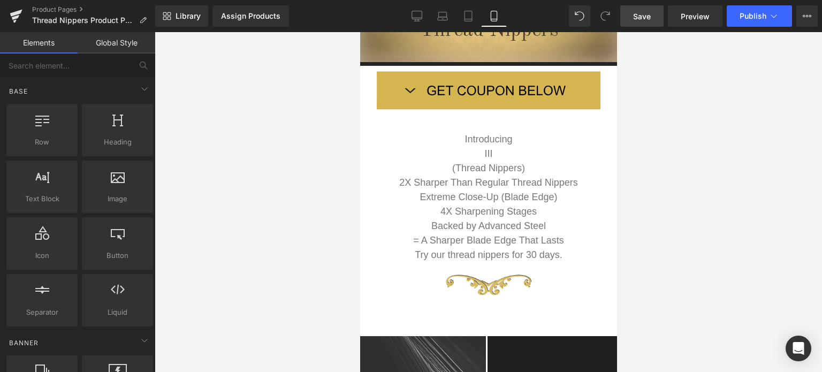
scroll to position [327, 0]
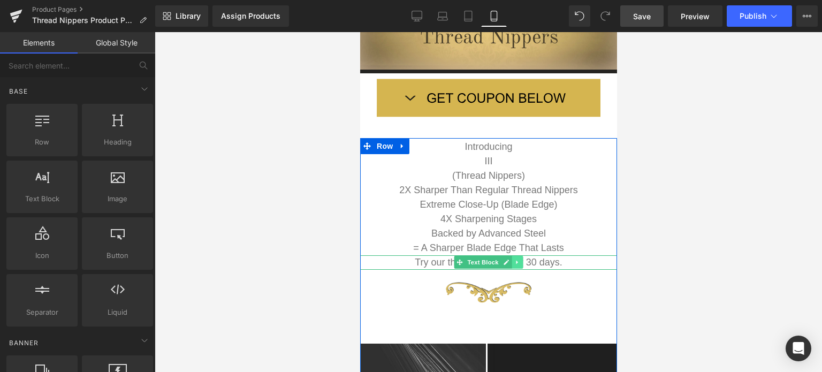
click at [514, 261] on icon at bounding box center [517, 262] width 6 height 6
click at [509, 262] on icon at bounding box center [512, 263] width 6 height 6
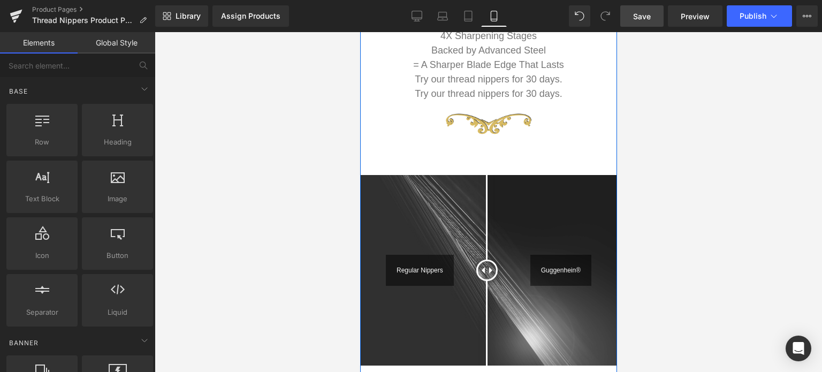
scroll to position [519, 0]
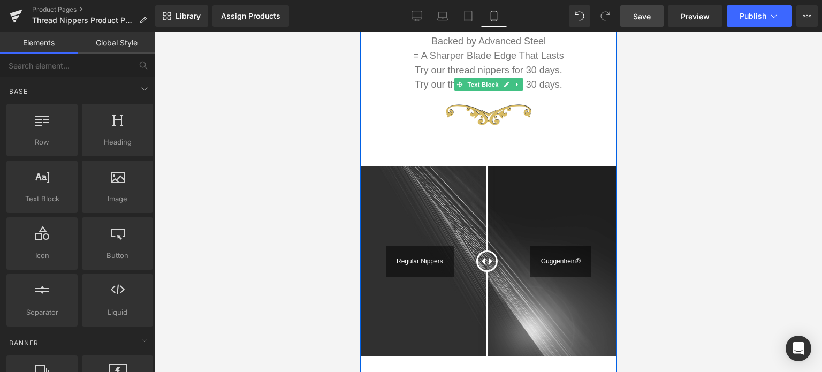
click at [552, 82] on span "Try our thread nippers for 30 days." at bounding box center [487, 84] width 147 height 11
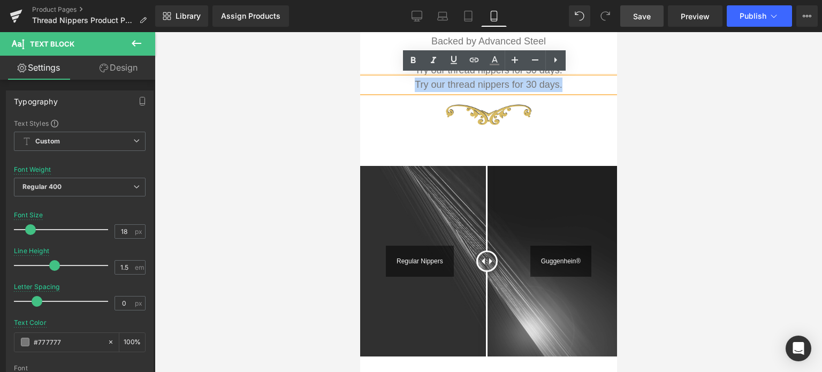
drag, startPoint x: 562, startPoint y: 81, endPoint x: 412, endPoint y: 83, distance: 150.4
click at [410, 83] on p "Try our thread nippers for 30 days." at bounding box center [488, 85] width 257 height 14
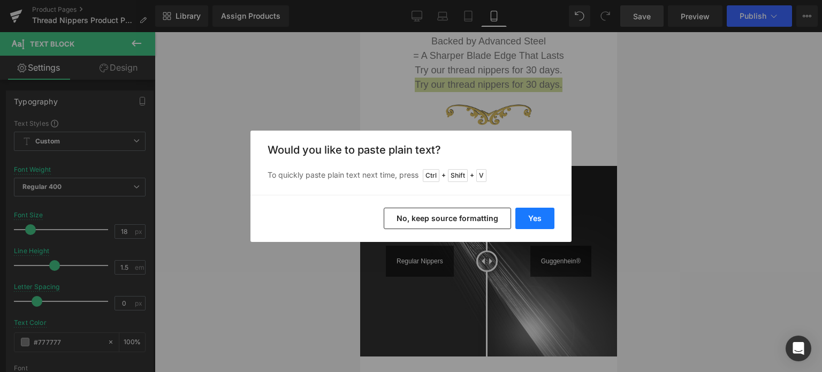
click at [527, 215] on button "Yes" at bounding box center [535, 218] width 39 height 21
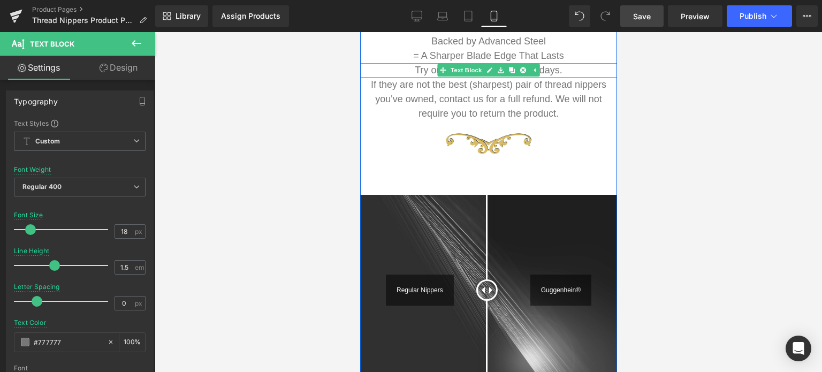
click at [562, 71] on p "Try our thread nippers for 30 days." at bounding box center [488, 70] width 257 height 14
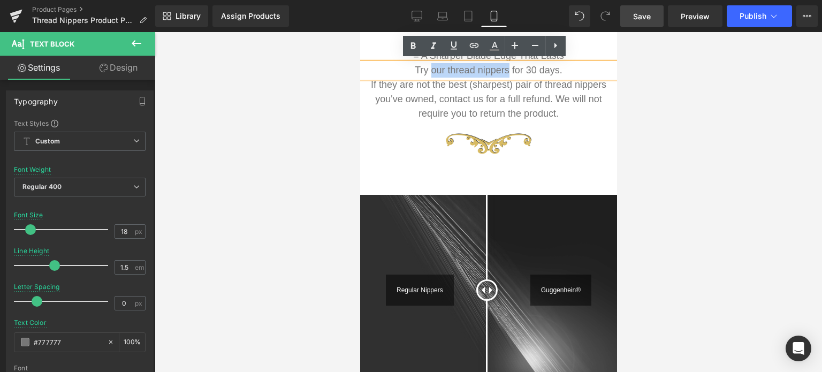
drag, startPoint x: 504, startPoint y: 69, endPoint x: 426, endPoint y: 68, distance: 77.6
click at [426, 68] on span "Try our thread nippers for 30 days." at bounding box center [487, 70] width 147 height 11
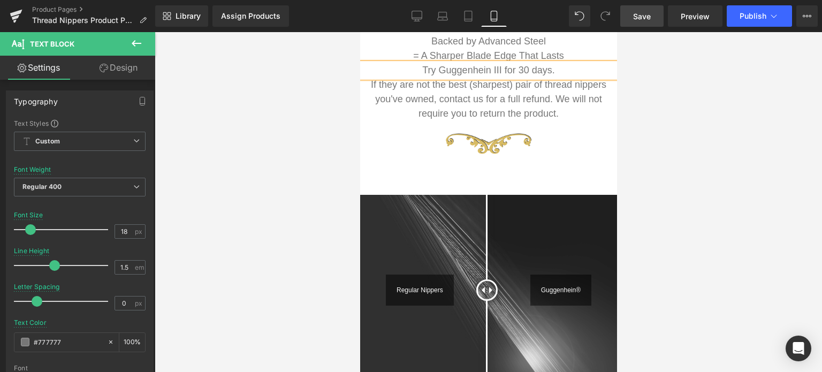
click at [696, 126] on div at bounding box center [489, 202] width 668 height 340
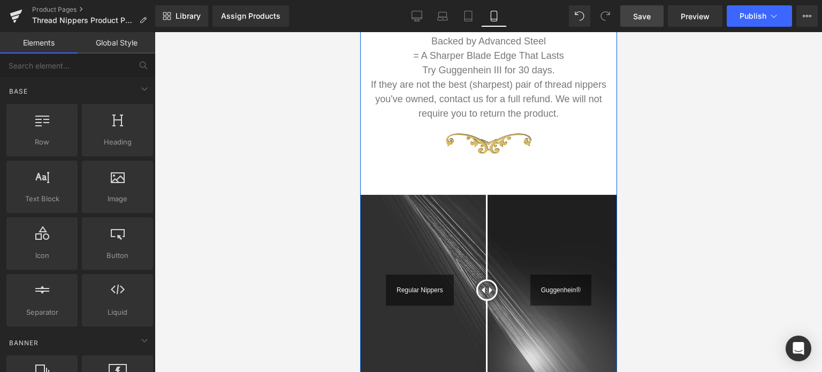
scroll to position [840, 0]
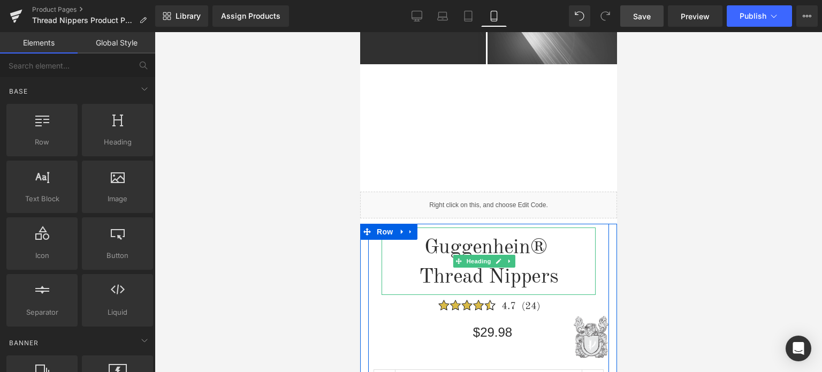
click at [547, 243] on span at bounding box center [550, 247] width 6 height 21
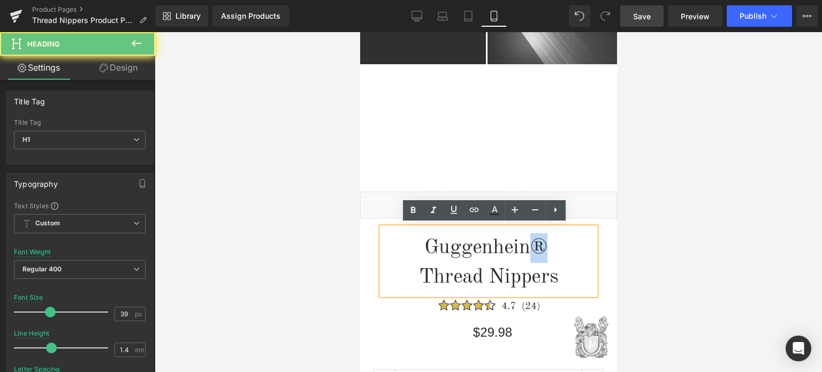
drag, startPoint x: 531, startPoint y: 243, endPoint x: 539, endPoint y: 243, distance: 8.0
click at [539, 243] on h1 "Guggenhein®" at bounding box center [488, 247] width 214 height 29
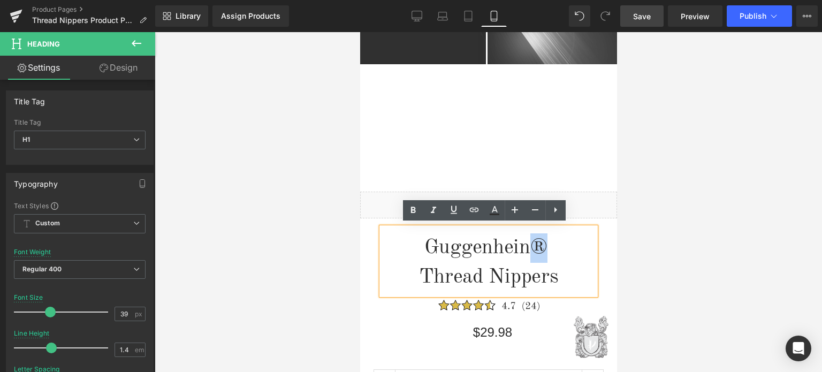
copy h1 "®"
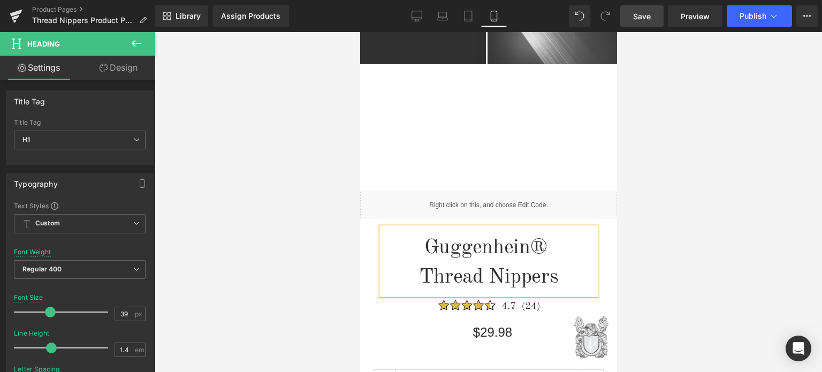
click at [547, 243] on span at bounding box center [550, 247] width 6 height 21
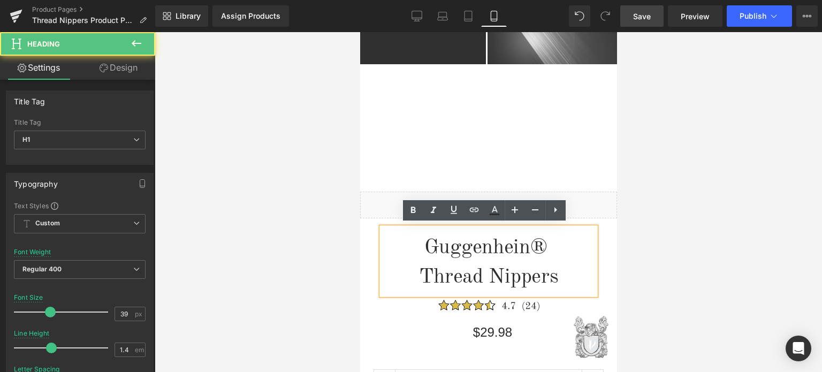
click at [666, 248] on div at bounding box center [489, 202] width 668 height 340
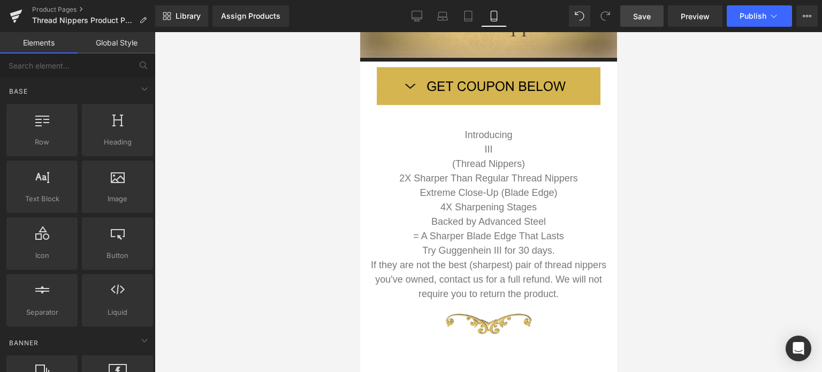
scroll to position [390, 0]
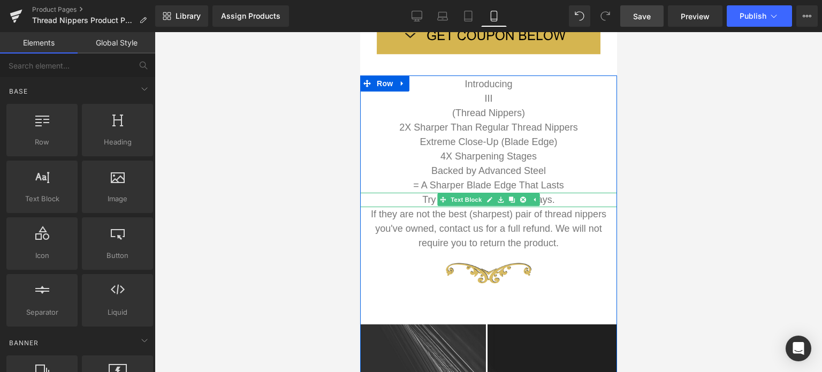
click at [555, 198] on p "Try Guggenhein III for 30 days." at bounding box center [488, 200] width 257 height 14
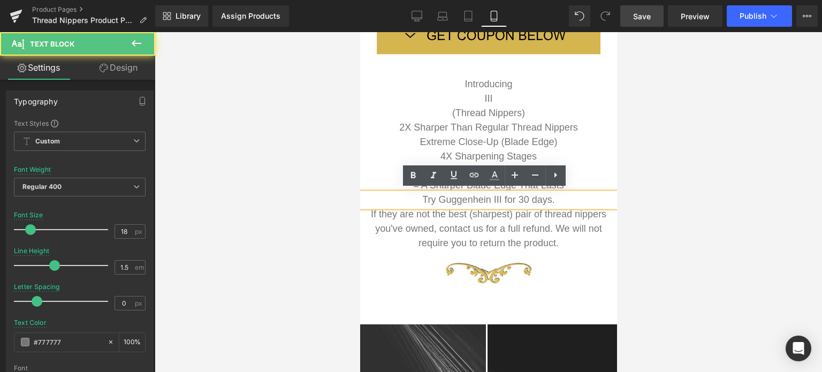
click at [485, 198] on span "Try Guggenhein III for 30 days." at bounding box center [488, 199] width 132 height 11
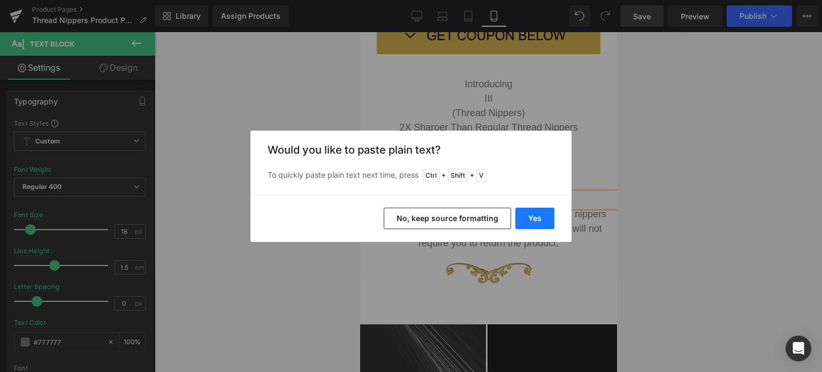
click at [537, 218] on button "Yes" at bounding box center [535, 218] width 39 height 21
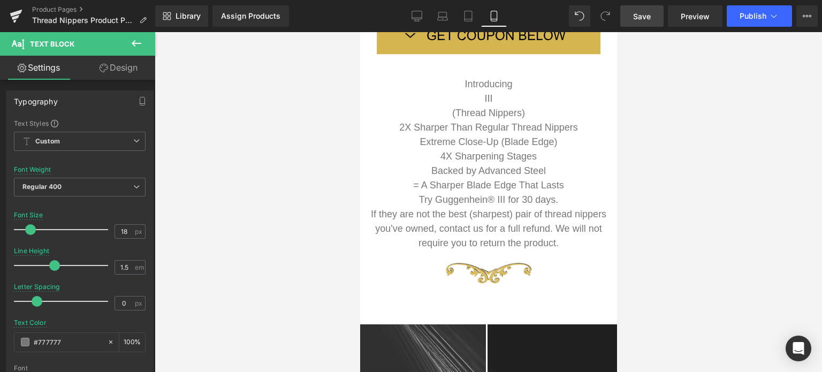
click at [679, 191] on div at bounding box center [489, 202] width 668 height 340
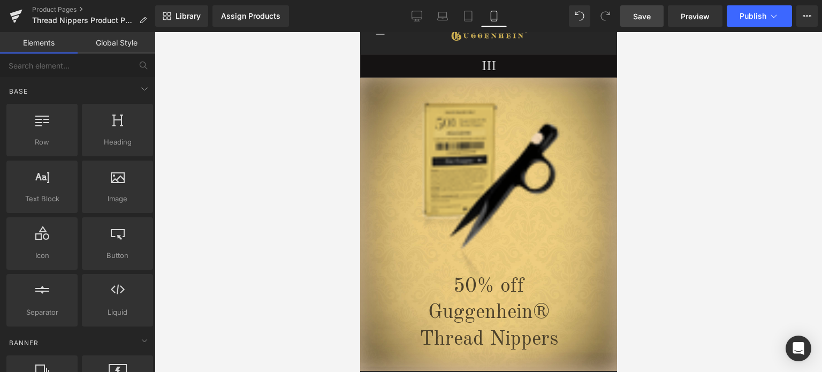
scroll to position [0, 0]
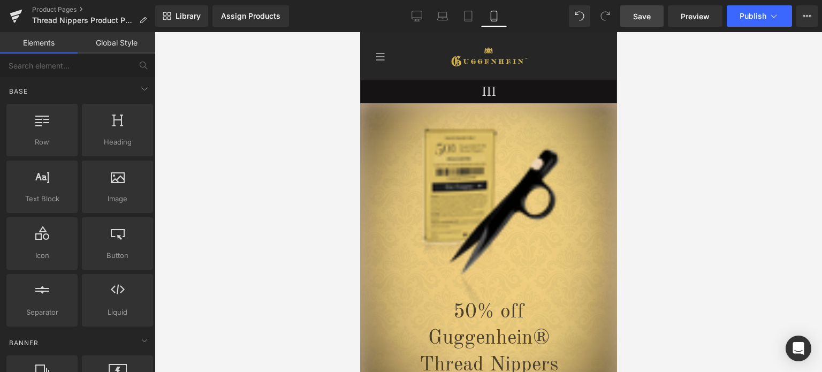
drag, startPoint x: 615, startPoint y: 101, endPoint x: 981, endPoint y: 86, distance: 367.0
click at [643, 16] on span "Save" at bounding box center [642, 16] width 18 height 11
click at [641, 17] on span "Save" at bounding box center [642, 16] width 18 height 11
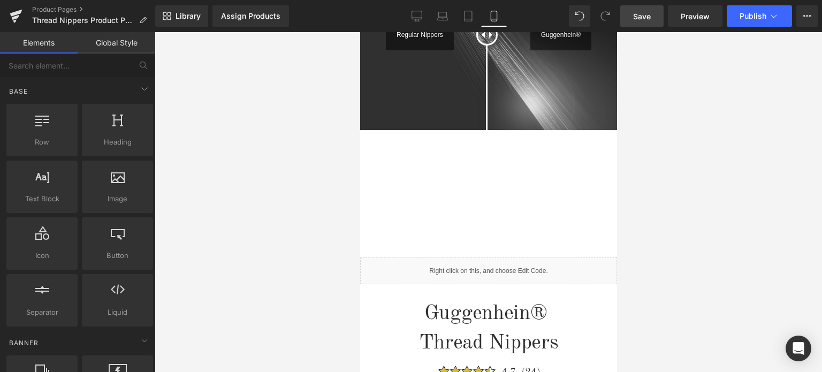
scroll to position [669, 0]
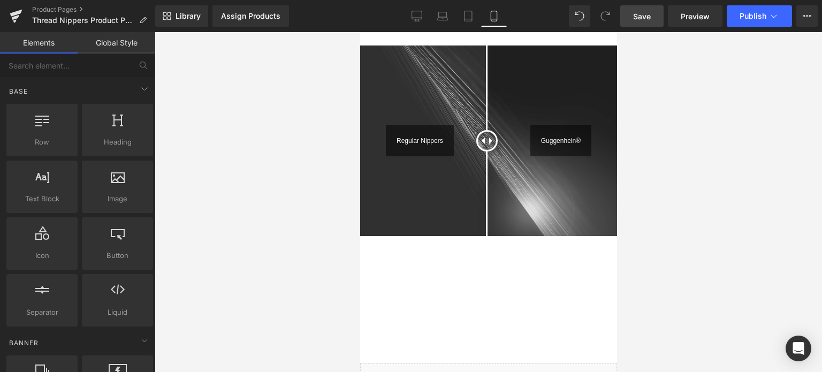
drag, startPoint x: 613, startPoint y: 64, endPoint x: 897, endPoint y: 41, distance: 285.2
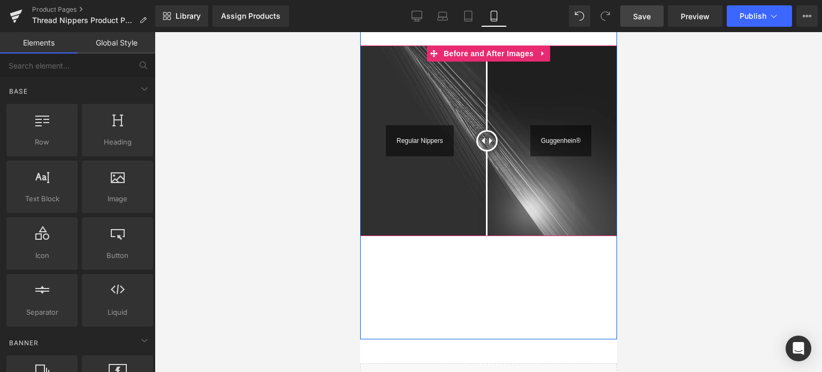
scroll to position [936, 0]
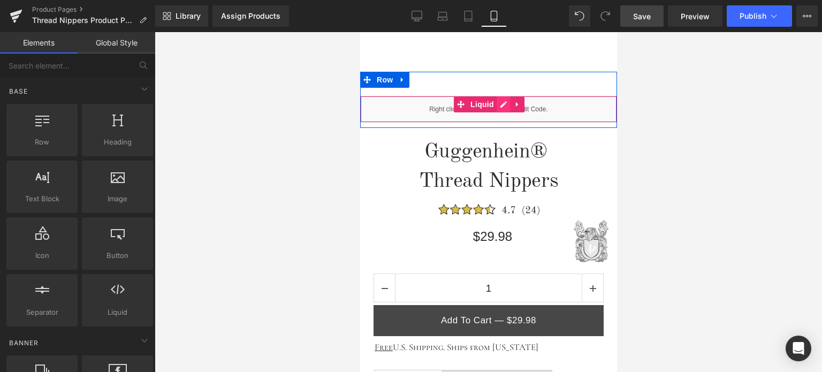
click at [498, 102] on div "Liquid" at bounding box center [488, 109] width 257 height 27
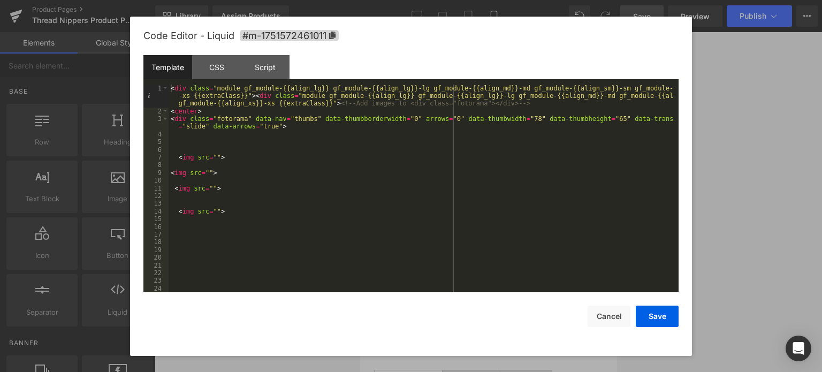
click at [213, 157] on div "< div class = "module gf_module-{{align_lg}} gf_module-{{align_lg}}-lg gf_modul…" at bounding box center [422, 204] width 506 height 239
click at [666, 315] on button "Save" at bounding box center [657, 316] width 43 height 21
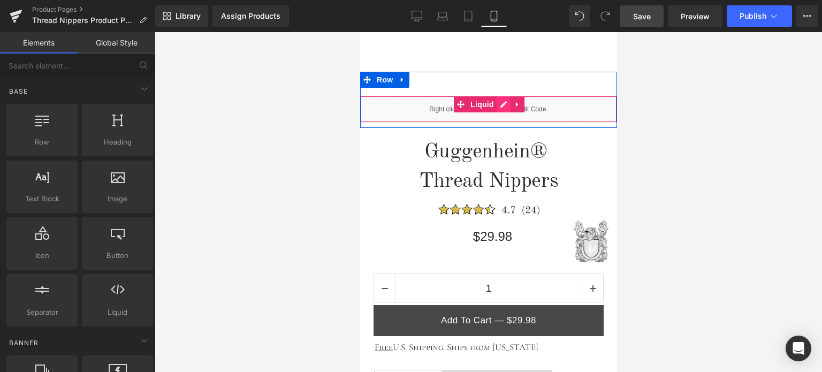
click at [499, 103] on div "Liquid" at bounding box center [488, 109] width 257 height 27
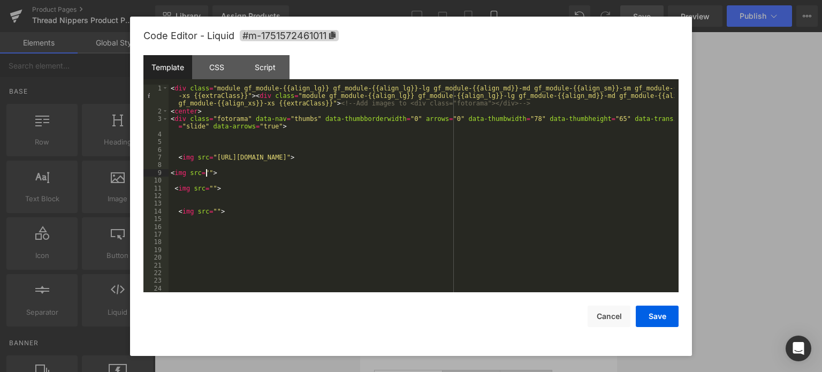
click at [206, 172] on div "< div class = "module gf_module-{{align_lg}} gf_module-{{align_lg}}-lg gf_modul…" at bounding box center [422, 204] width 506 height 239
click at [662, 318] on button "Save" at bounding box center [657, 316] width 43 height 21
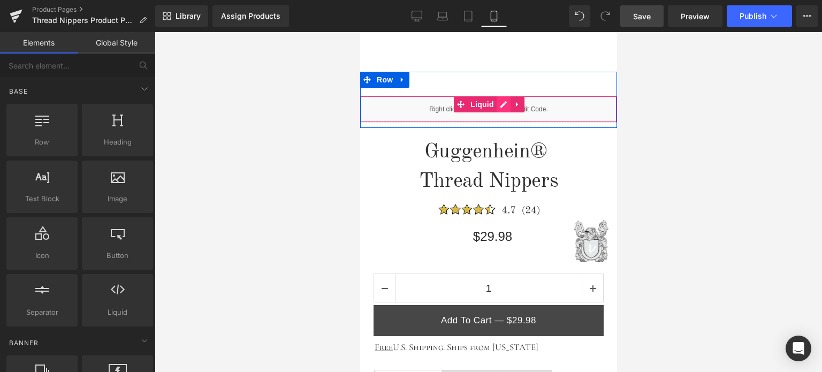
click at [501, 104] on div "Liquid" at bounding box center [488, 109] width 257 height 27
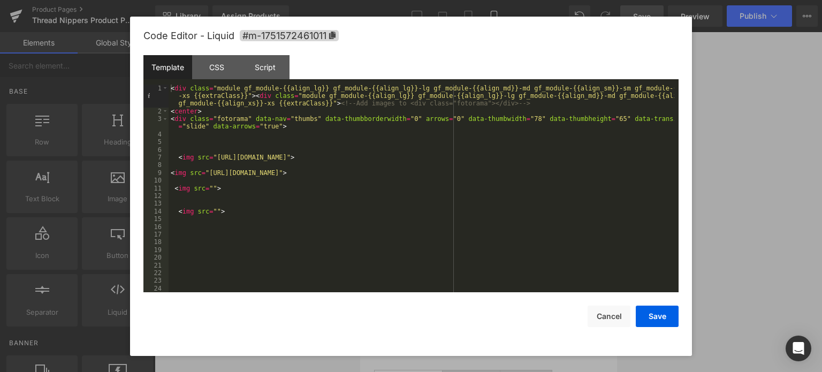
click at [209, 188] on div "< div class = "module gf_module-{{align_lg}} gf_module-{{align_lg}}-lg gf_modul…" at bounding box center [422, 204] width 506 height 239
click at [657, 317] on button "Save" at bounding box center [657, 316] width 43 height 21
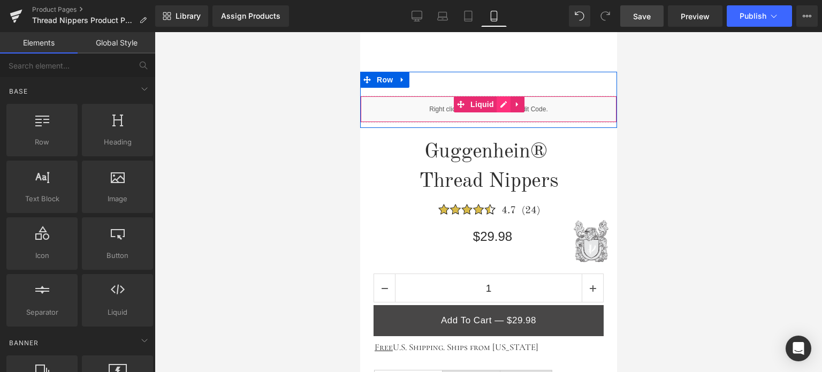
click at [501, 103] on div "Liquid" at bounding box center [488, 109] width 257 height 27
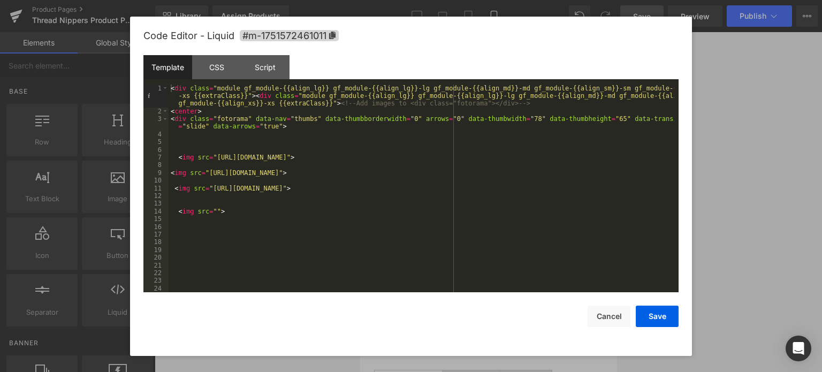
click at [213, 210] on div "< div class = "module gf_module-{{align_lg}} gf_module-{{align_lg}}-lg gf_modul…" at bounding box center [422, 204] width 506 height 239
click at [658, 317] on button "Save" at bounding box center [657, 316] width 43 height 21
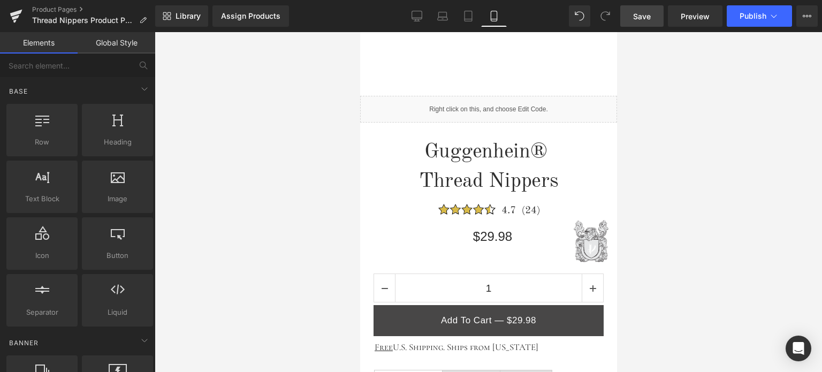
click at [656, 18] on link "Save" at bounding box center [641, 15] width 43 height 21
click at [692, 14] on span "Preview" at bounding box center [695, 16] width 29 height 11
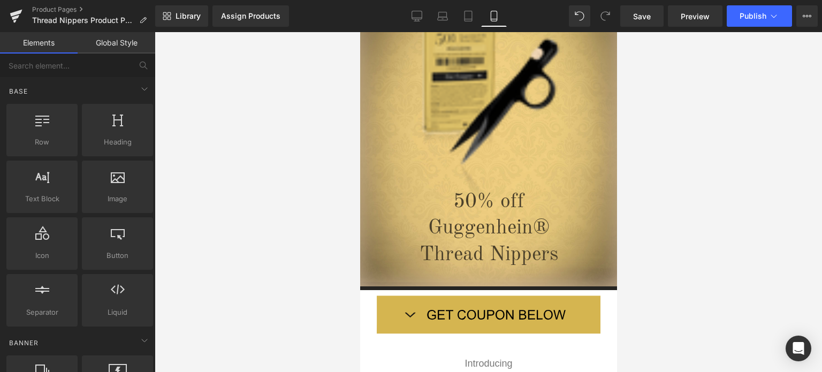
scroll to position [40, 0]
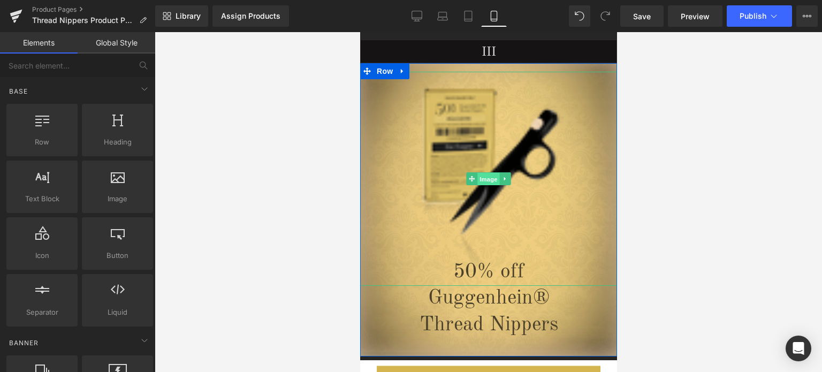
click at [482, 181] on span "Image" at bounding box center [488, 179] width 22 height 13
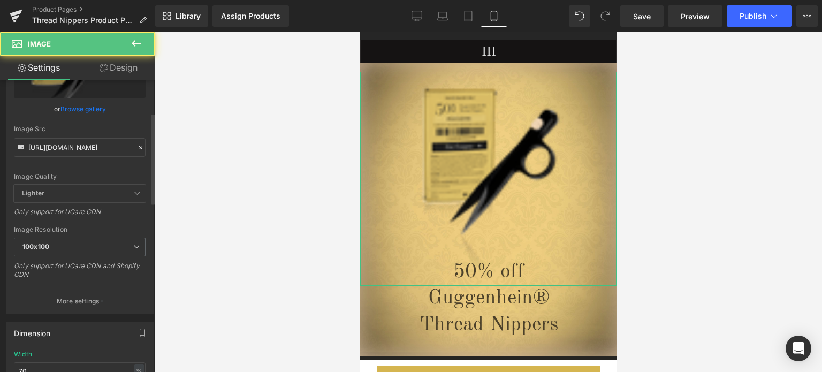
scroll to position [107, 0]
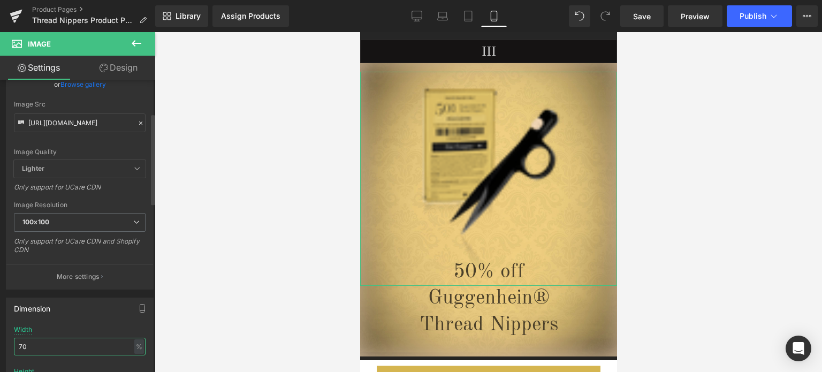
click at [27, 345] on input "70" at bounding box center [80, 347] width 132 height 18
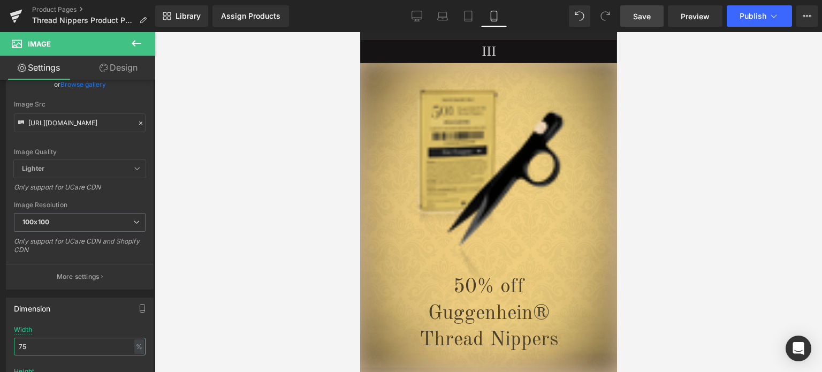
type input "75"
drag, startPoint x: 638, startPoint y: 14, endPoint x: 170, endPoint y: 103, distance: 476.3
click at [638, 14] on span "Save" at bounding box center [642, 16] width 18 height 11
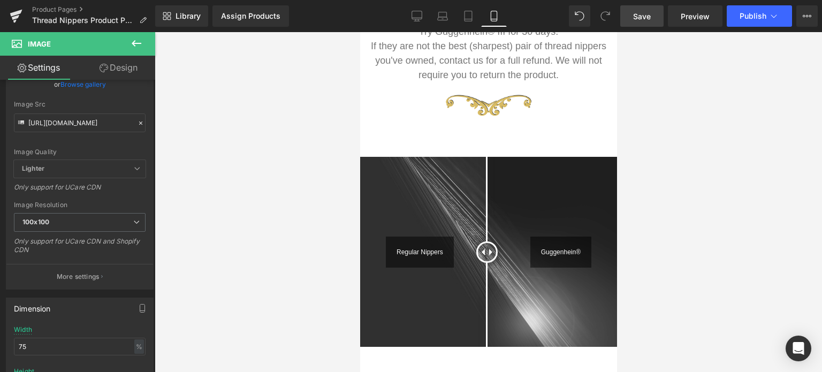
scroll to position [851, 0]
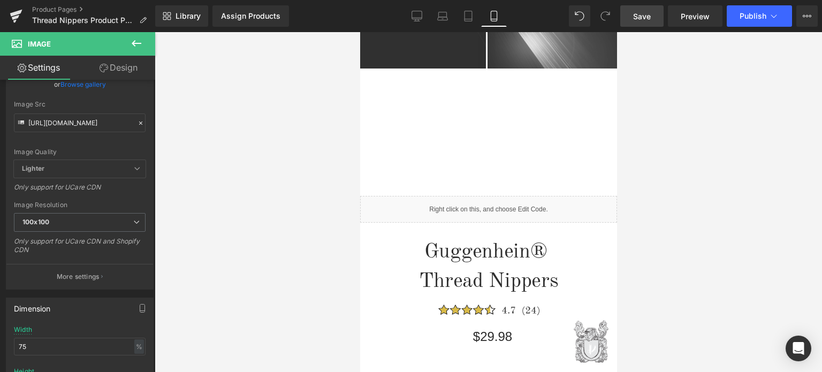
drag, startPoint x: 615, startPoint y: 84, endPoint x: 1008, endPoint y: 211, distance: 412.6
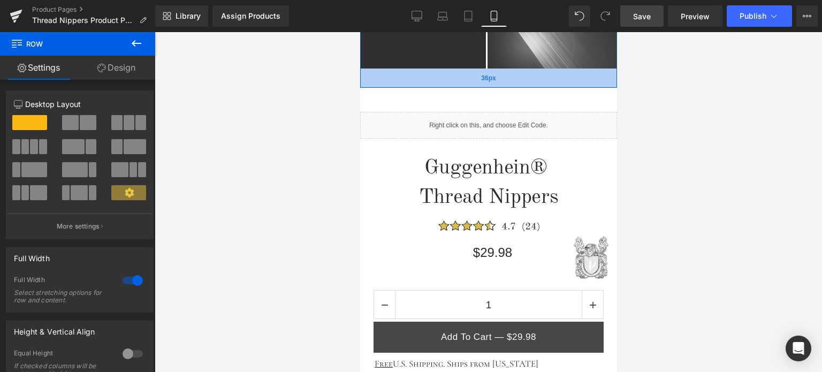
drag, startPoint x: 512, startPoint y: 166, endPoint x: 519, endPoint y: 83, distance: 83.8
click at [519, 83] on div "36px" at bounding box center [488, 78] width 257 height 19
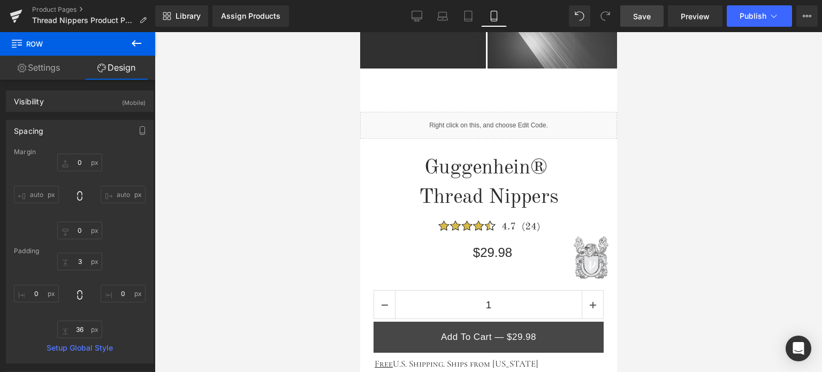
click at [647, 15] on span "Save" at bounding box center [642, 16] width 18 height 11
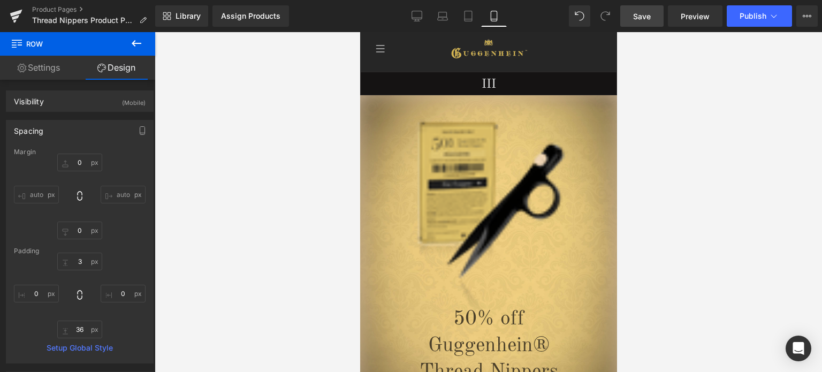
scroll to position [0, 0]
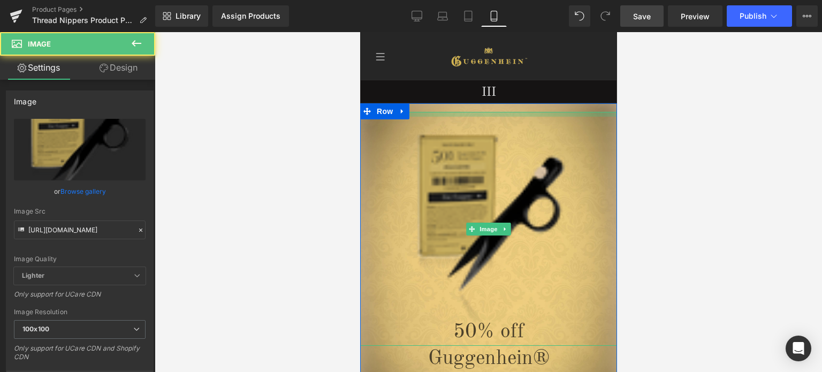
click at [522, 117] on div "Image" at bounding box center [488, 229] width 257 height 234
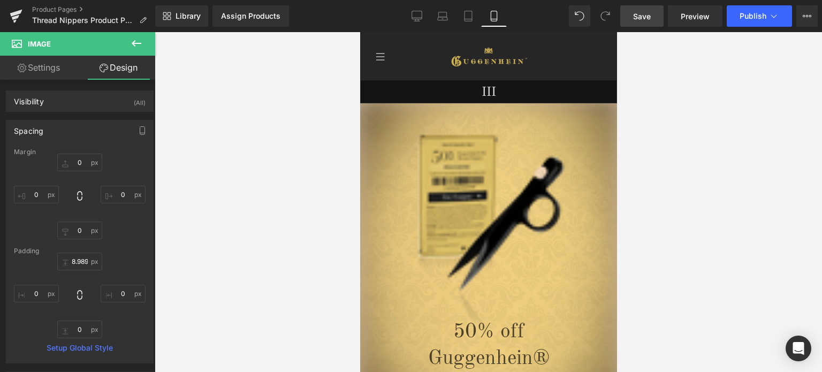
click at [647, 14] on span "Save" at bounding box center [642, 16] width 18 height 11
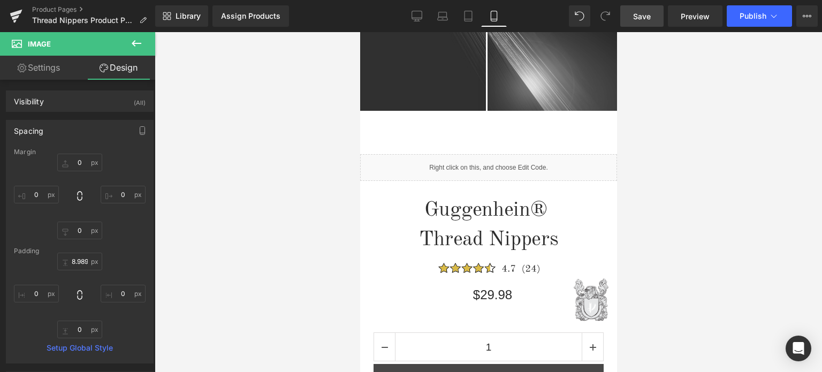
scroll to position [944, 0]
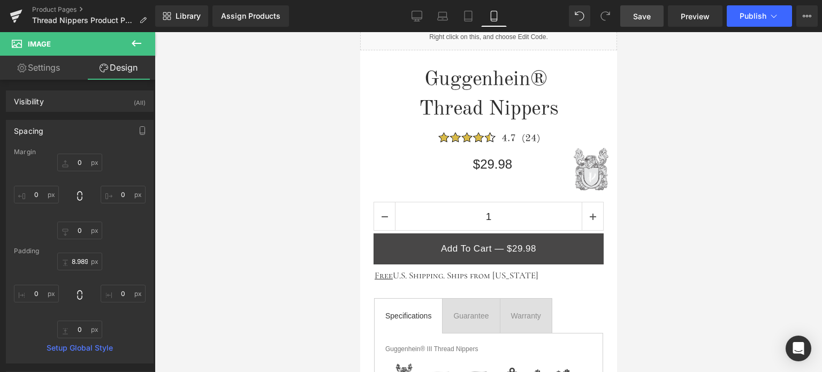
click at [650, 19] on span "Save" at bounding box center [642, 16] width 18 height 11
click at [649, 16] on span "Save" at bounding box center [642, 16] width 18 height 11
click at [641, 15] on span "Save" at bounding box center [642, 16] width 18 height 11
